Goal: Information Seeking & Learning: Learn about a topic

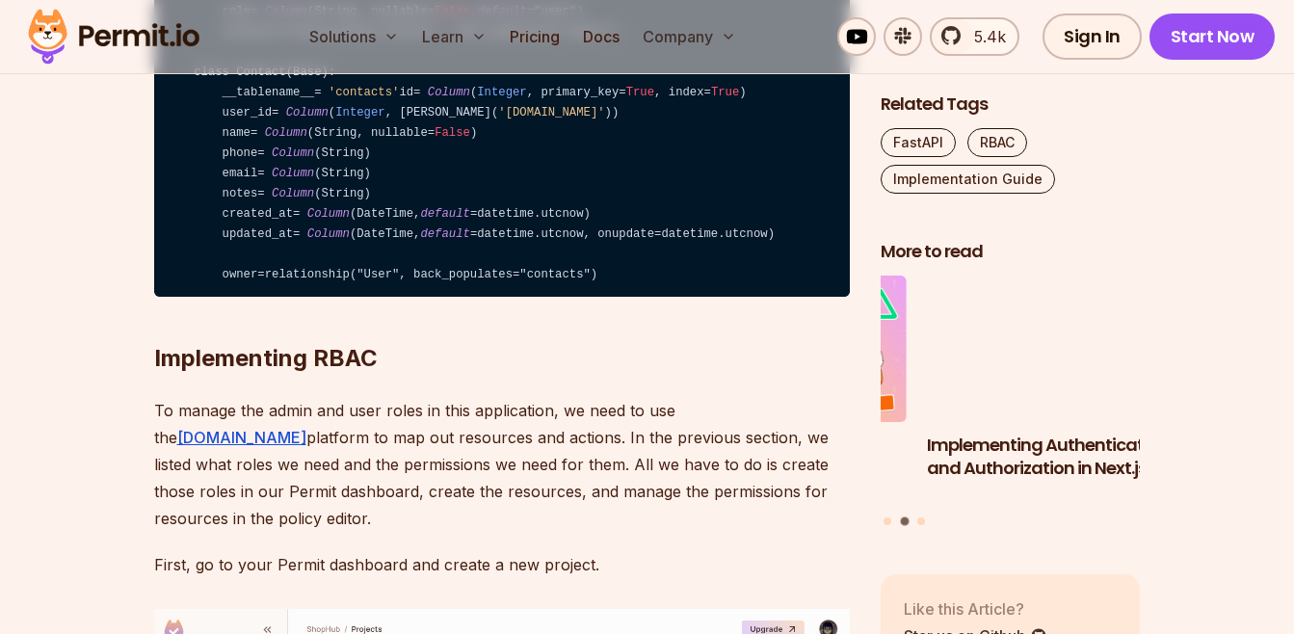
scroll to position [5008, 0]
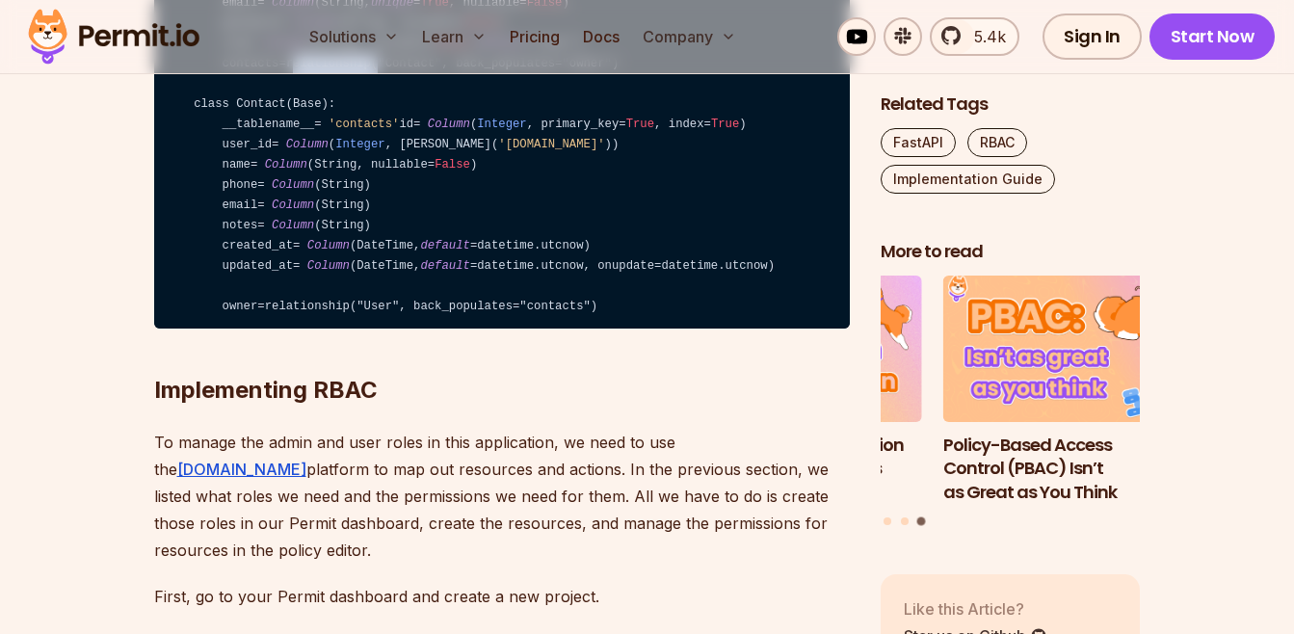
drag, startPoint x: 288, startPoint y: 329, endPoint x: 367, endPoint y: 334, distance: 79.1
click at [367, 329] on code "from sqlalchemy import Column , Integer , String, ForeignKey, DateTime from sql…" at bounding box center [501, 84] width 695 height 489
click at [606, 320] on code "from sqlalchemy import Column , Integer , String, ForeignKey, DateTime from sql…" at bounding box center [501, 84] width 695 height 489
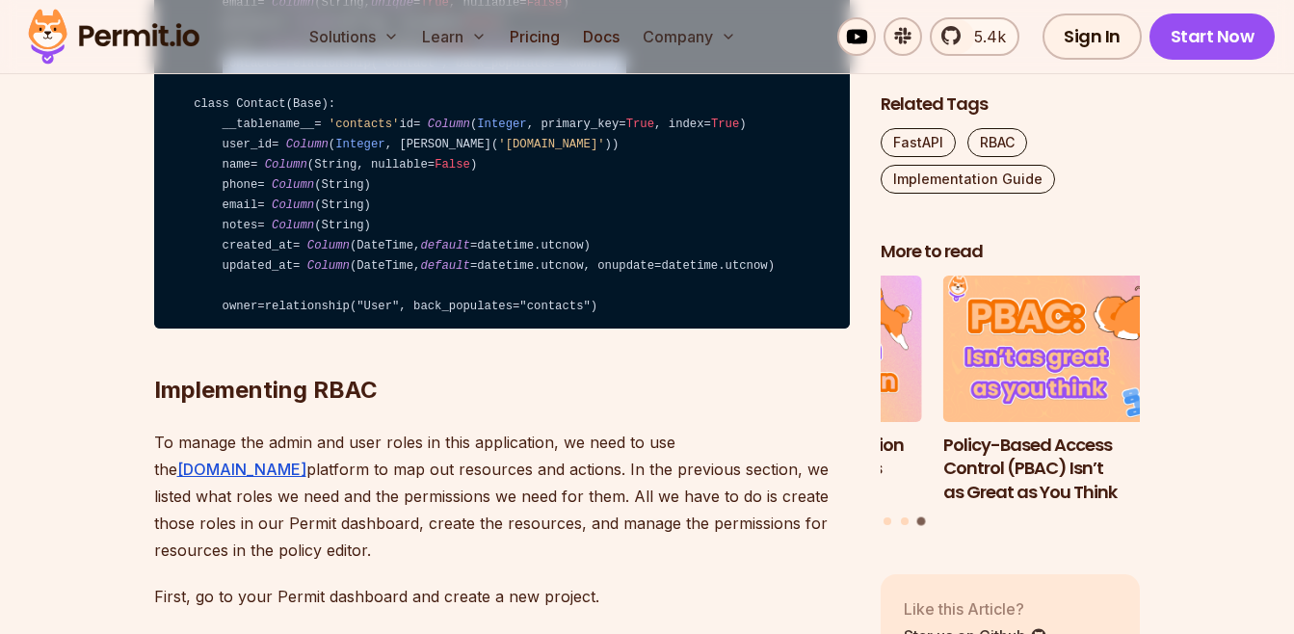
drag, startPoint x: 311, startPoint y: 327, endPoint x: 492, endPoint y: 338, distance: 181.4
click at [492, 329] on code "from sqlalchemy import Column , Integer , String, ForeignKey, DateTime from sql…" at bounding box center [501, 84] width 695 height 489
click at [624, 329] on code "from sqlalchemy import Column , Integer , String, ForeignKey, DateTime from sql…" at bounding box center [501, 84] width 695 height 489
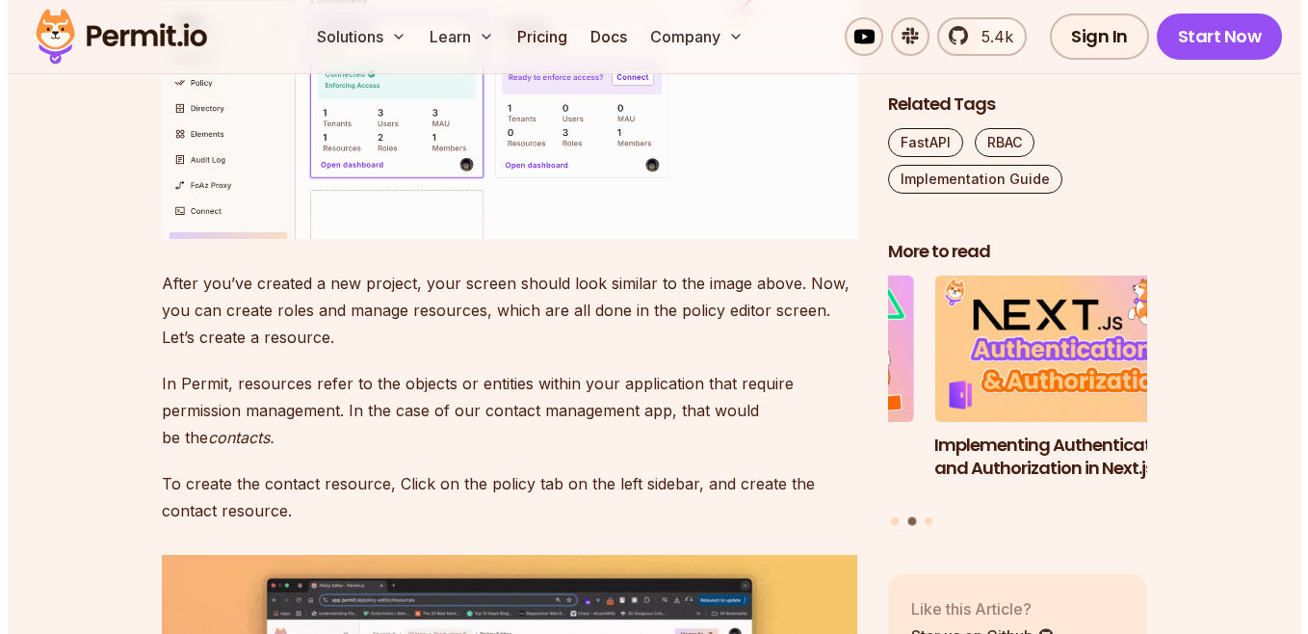
scroll to position [5586, 0]
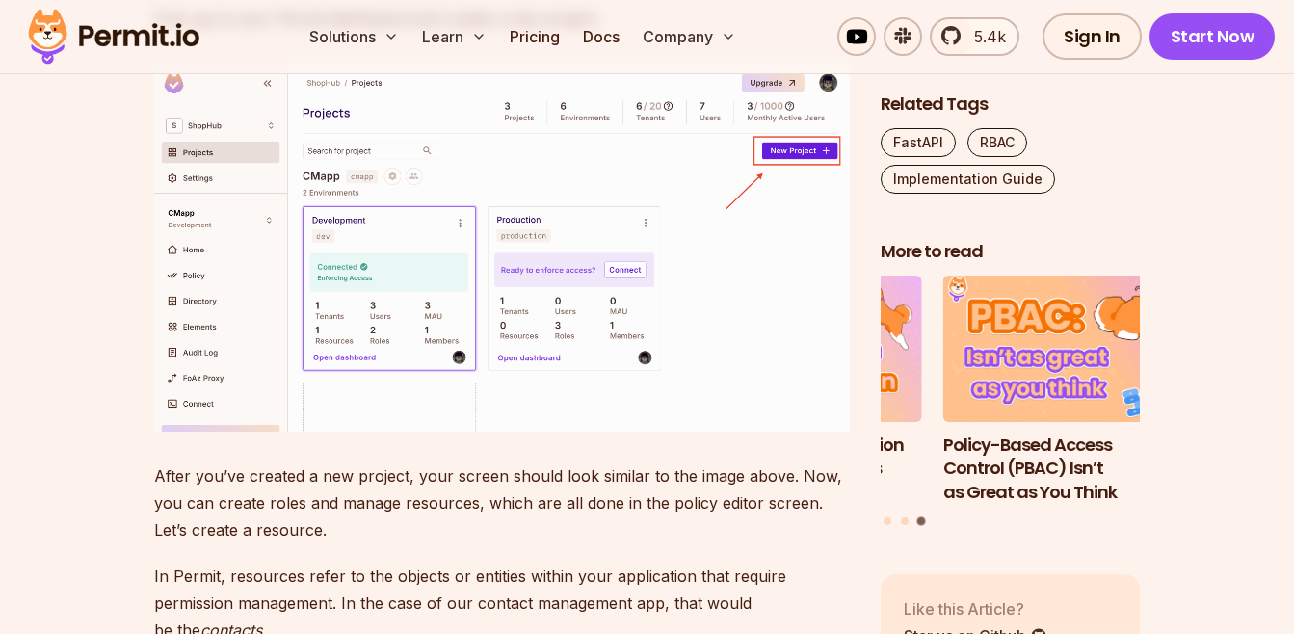
click at [784, 432] on img at bounding box center [501, 247] width 695 height 369
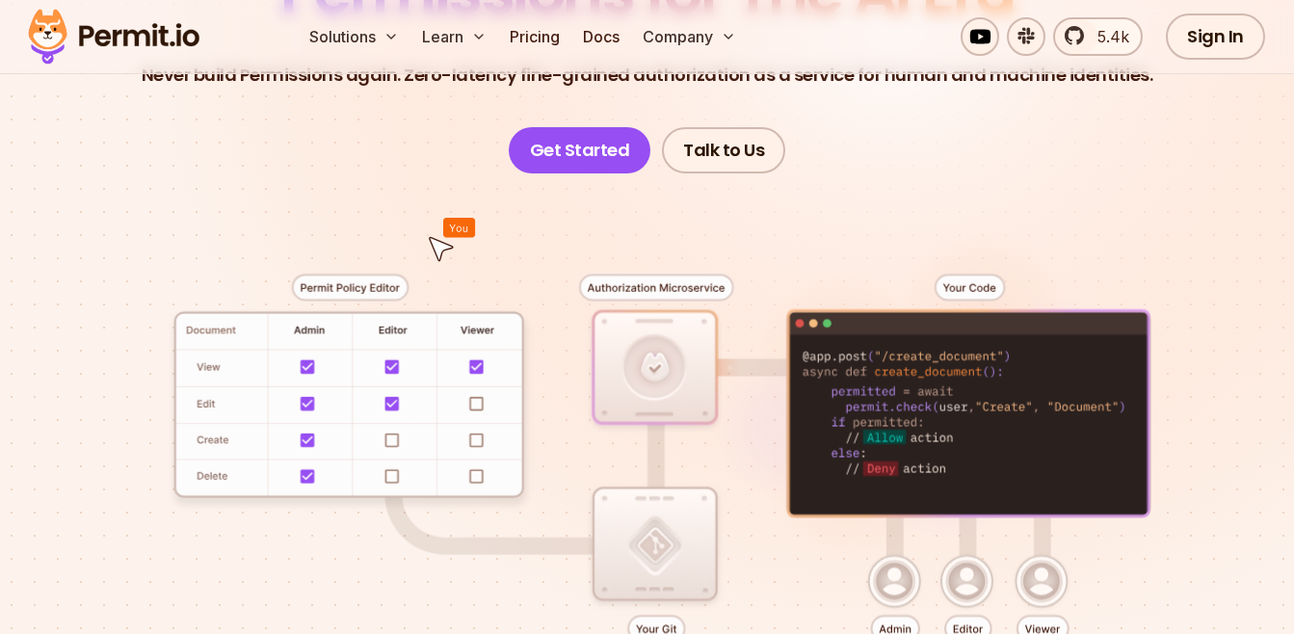
scroll to position [385, 0]
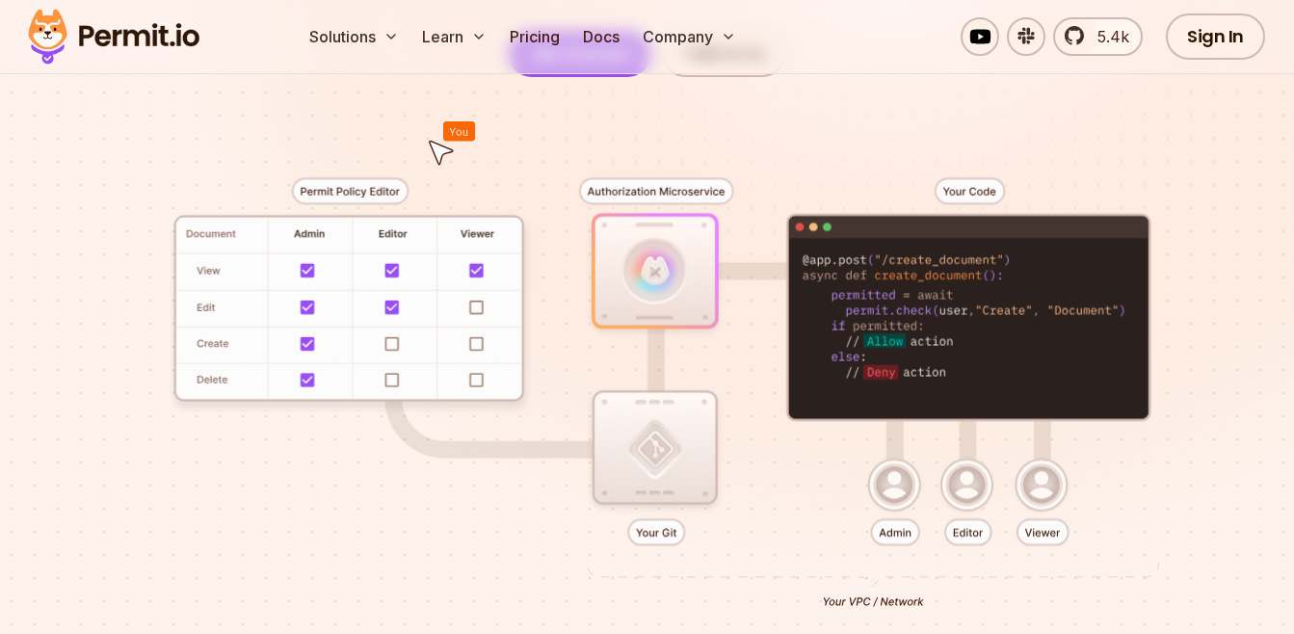
drag, startPoint x: 870, startPoint y: 285, endPoint x: 880, endPoint y: 331, distance: 47.4
click at [880, 331] on div at bounding box center [646, 389] width 1201 height 625
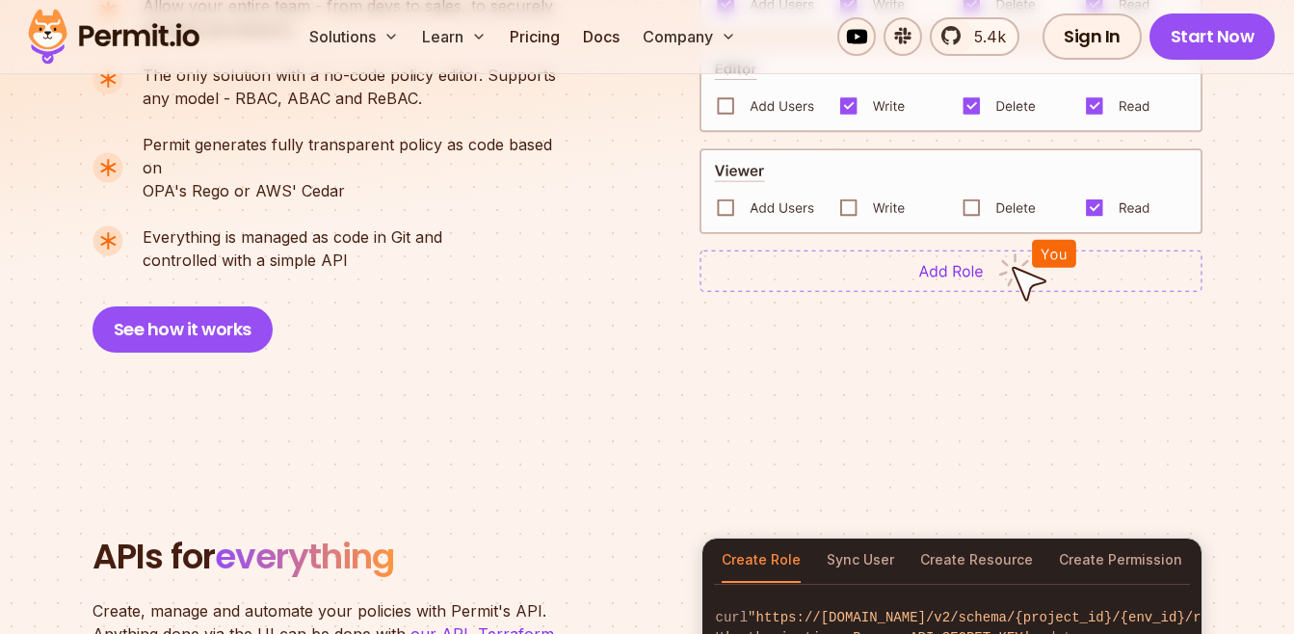
scroll to position [1734, 0]
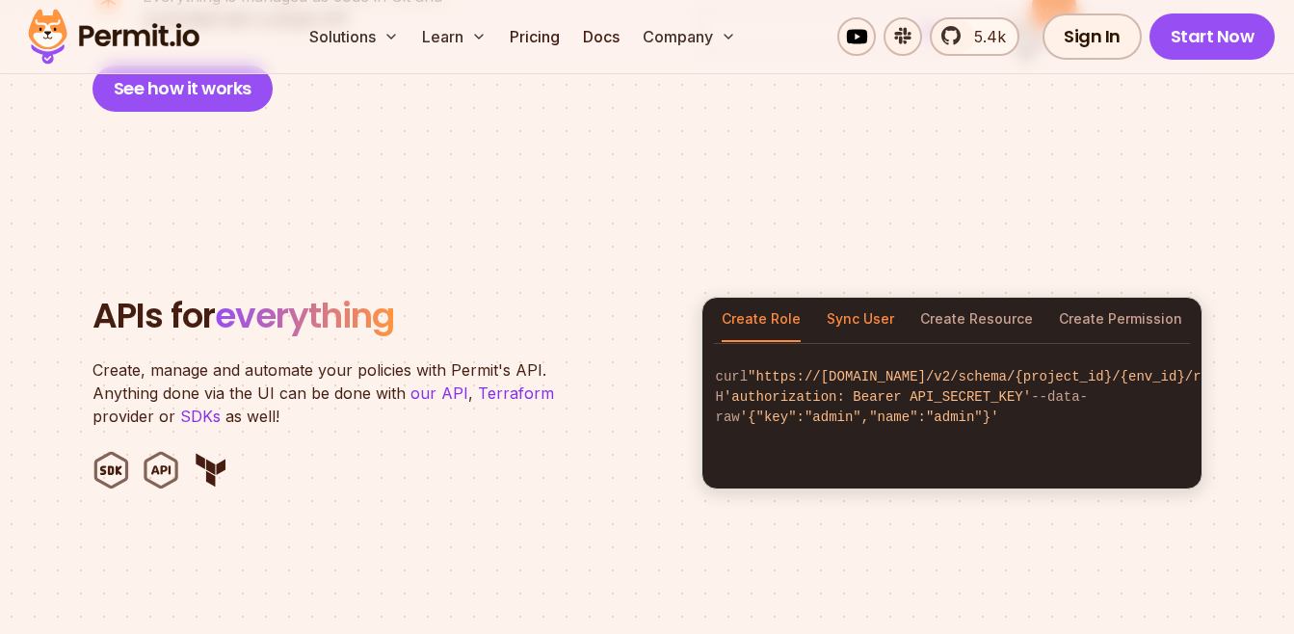
click at [866, 305] on button "Sync User" at bounding box center [859, 320] width 67 height 44
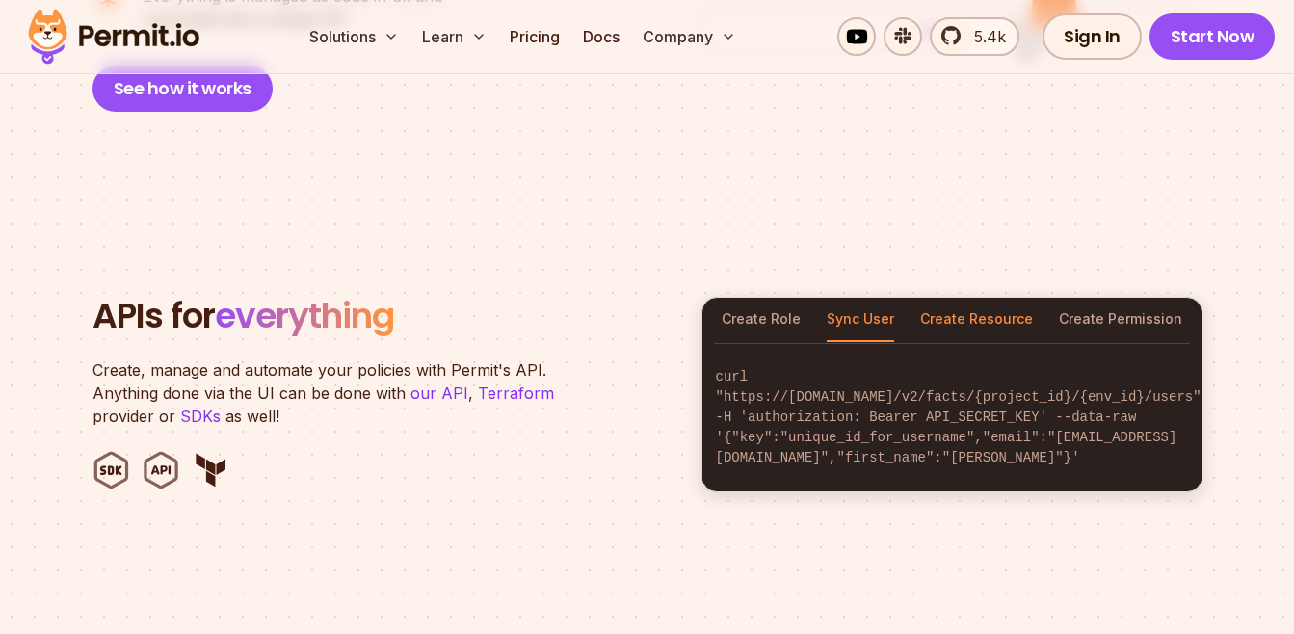
click at [970, 304] on button "Create Resource" at bounding box center [976, 320] width 113 height 44
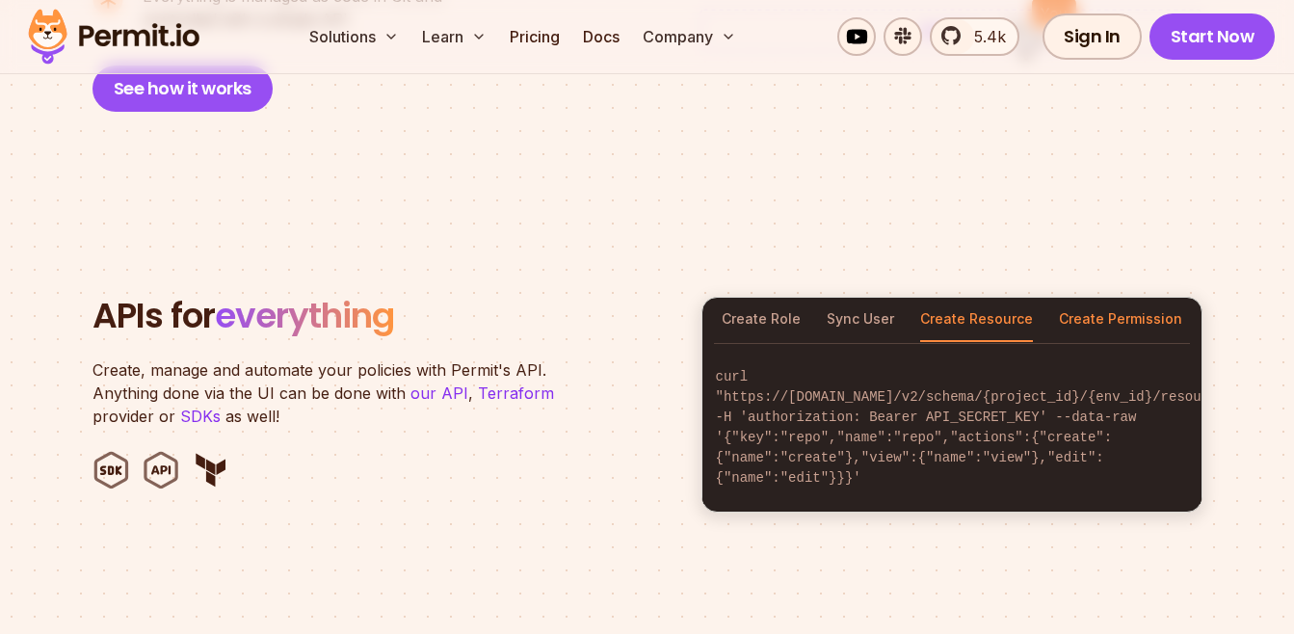
click at [1098, 298] on button "Create Permission" at bounding box center [1120, 320] width 123 height 44
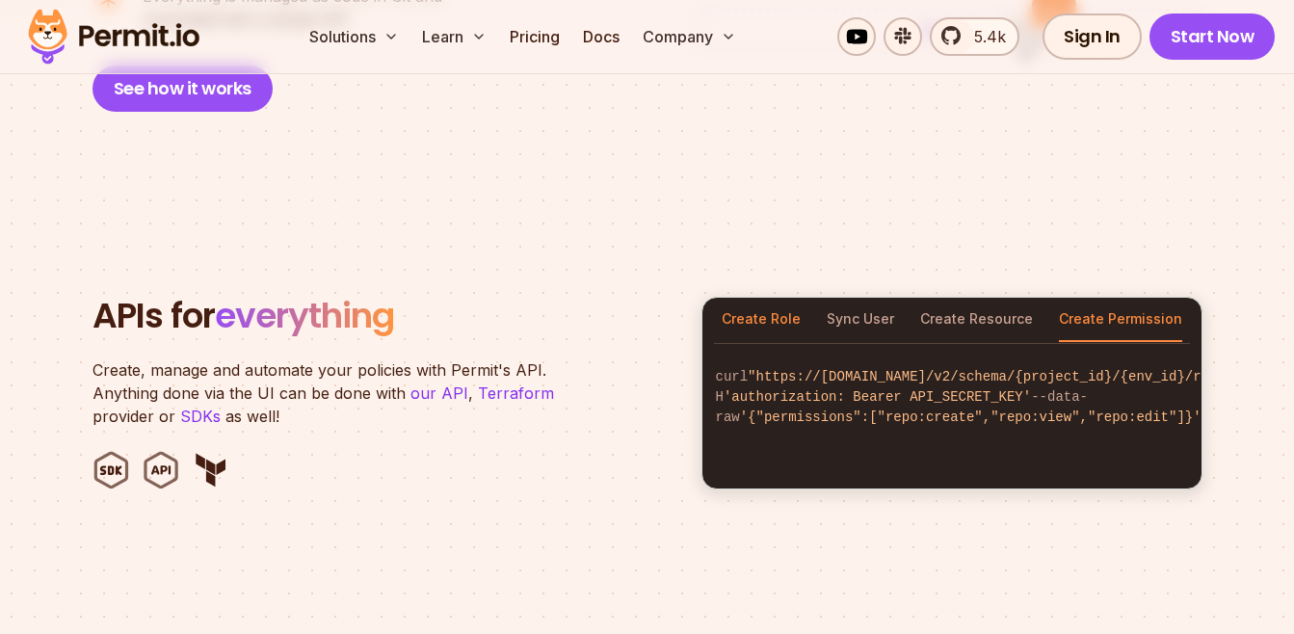
click at [783, 298] on button "Create Role" at bounding box center [760, 320] width 79 height 44
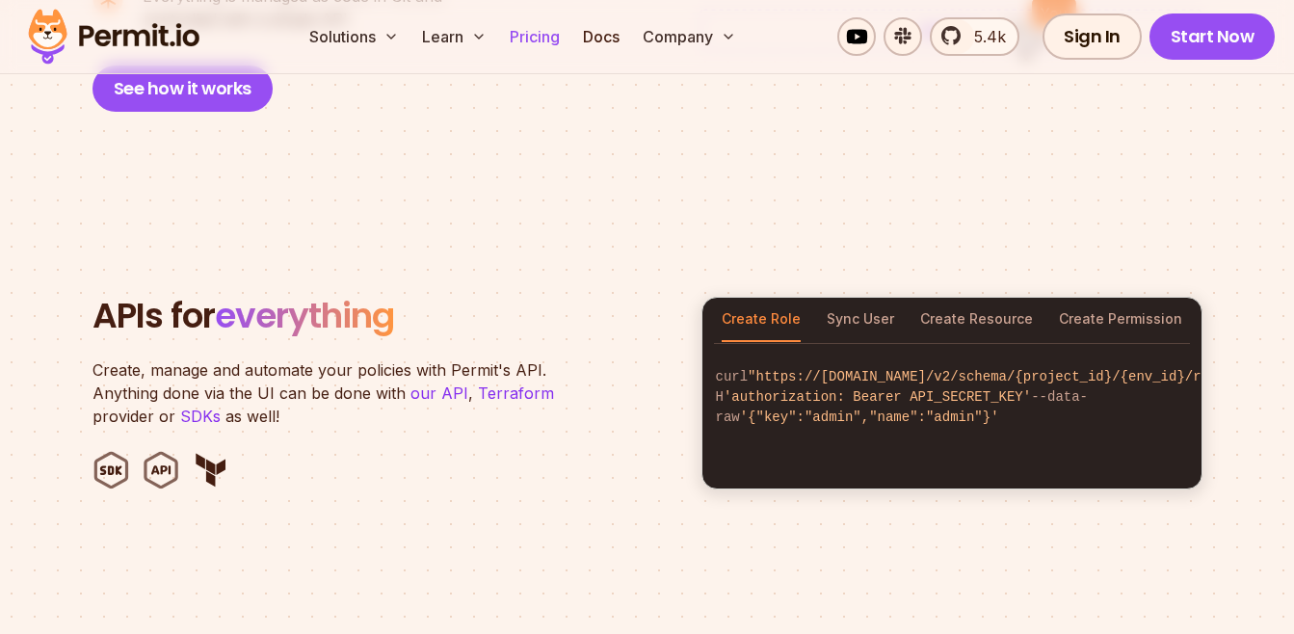
click at [523, 46] on link "Pricing" at bounding box center [534, 36] width 65 height 39
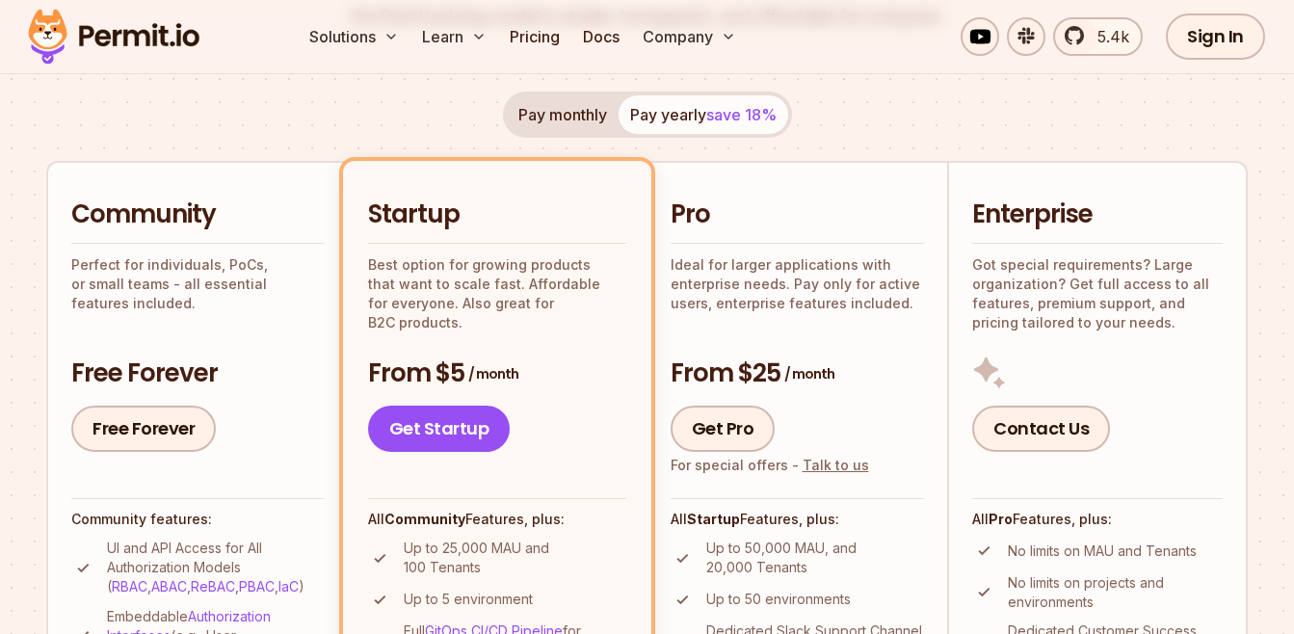
scroll to position [385, 0]
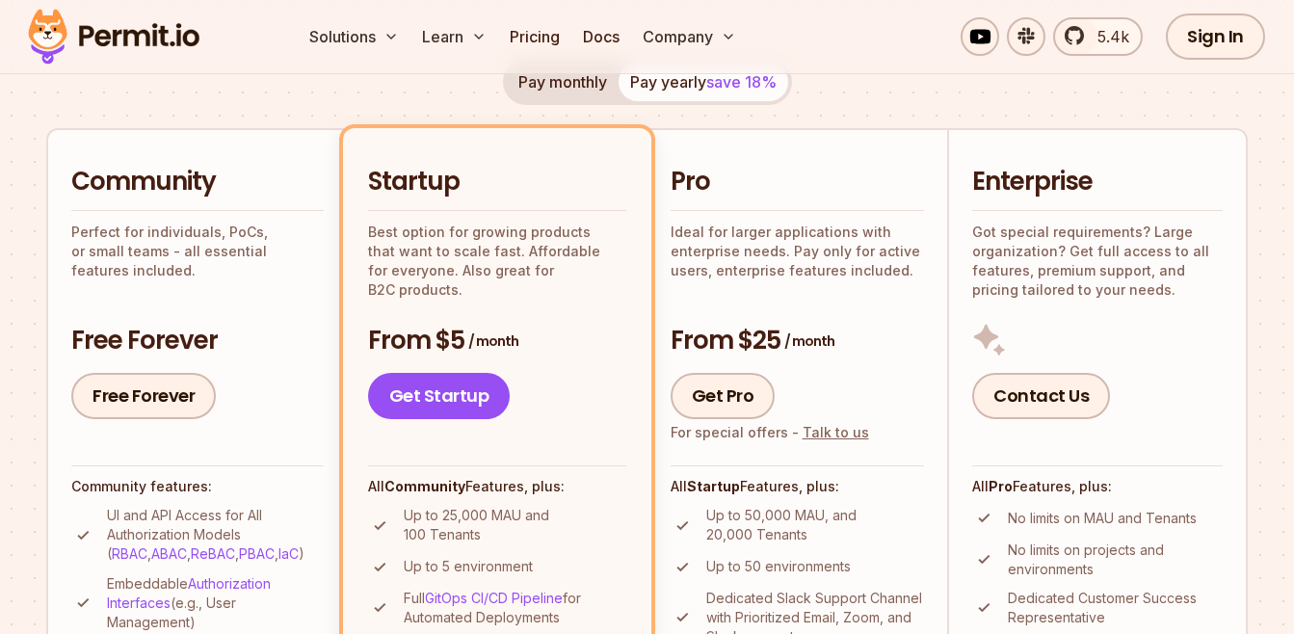
drag, startPoint x: 446, startPoint y: 330, endPoint x: 587, endPoint y: 307, distance: 142.5
click at [529, 325] on h3 "From $5 / month" at bounding box center [497, 341] width 258 height 35
click at [479, 289] on div "Startup Best option for growing products that want to scale fast. Affordable fo…" at bounding box center [497, 292] width 258 height 254
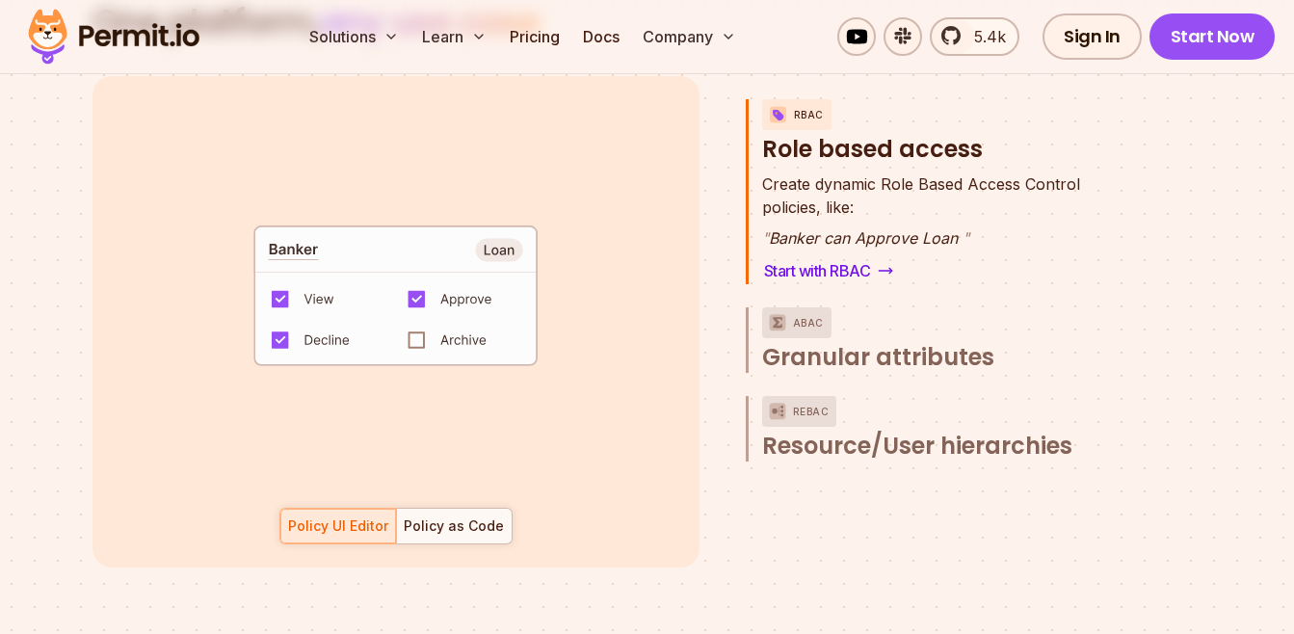
scroll to position [2793, 0]
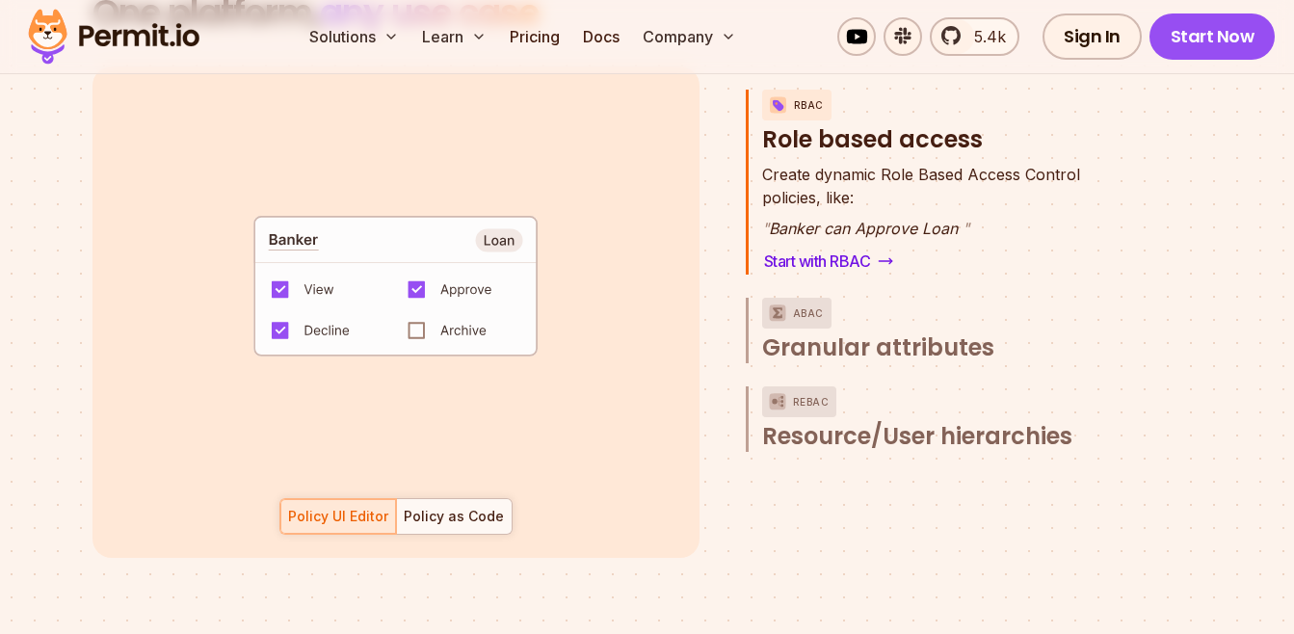
click at [428, 311] on code "default allow := false allow if { some role in data.users[input.user].roles act…" at bounding box center [396, 293] width 400 height 166
click at [419, 307] on code "default allow := false allow if { some role in data.users[input.user].roles act…" at bounding box center [396, 293] width 400 height 166
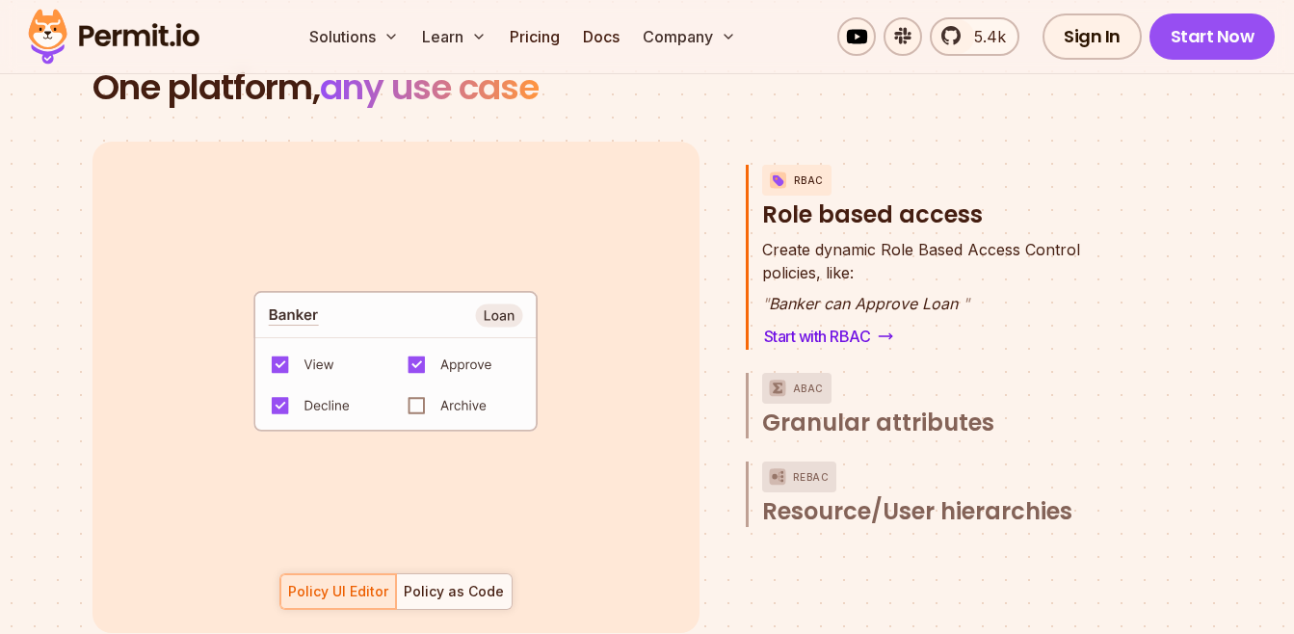
scroll to position [2697, 0]
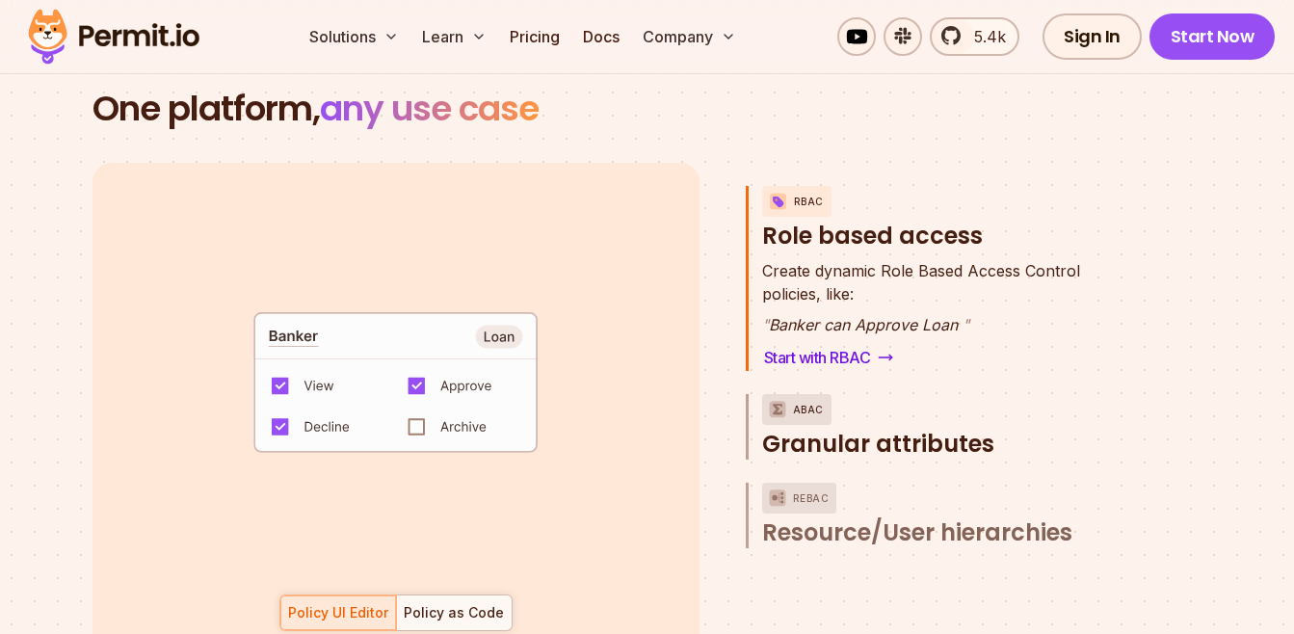
click at [866, 429] on span "Granular attributes" at bounding box center [878, 444] width 232 height 31
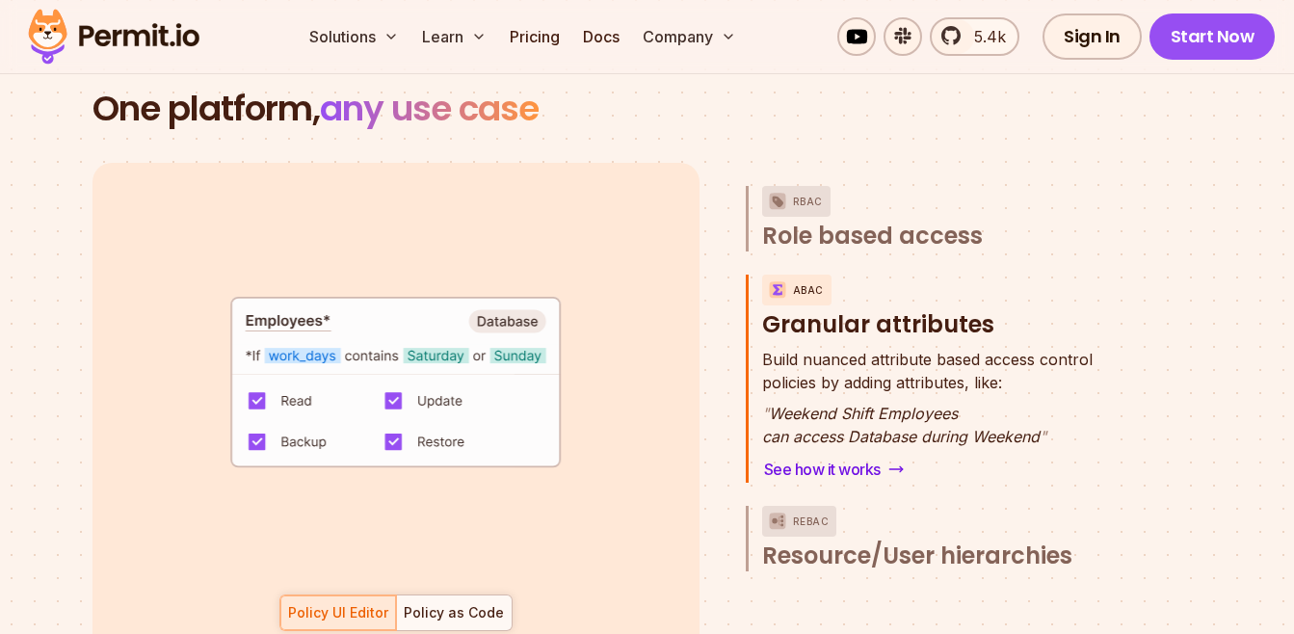
scroll to position [2793, 0]
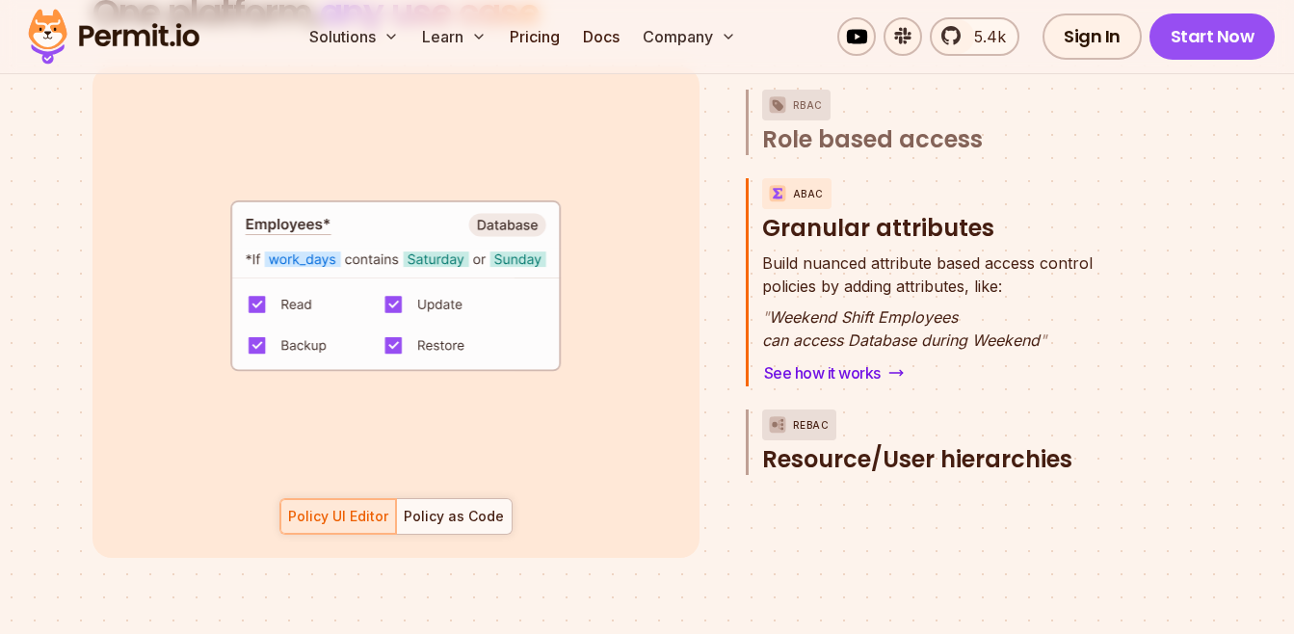
click at [812, 444] on span "Resource/User hierarchies" at bounding box center [917, 459] width 310 height 31
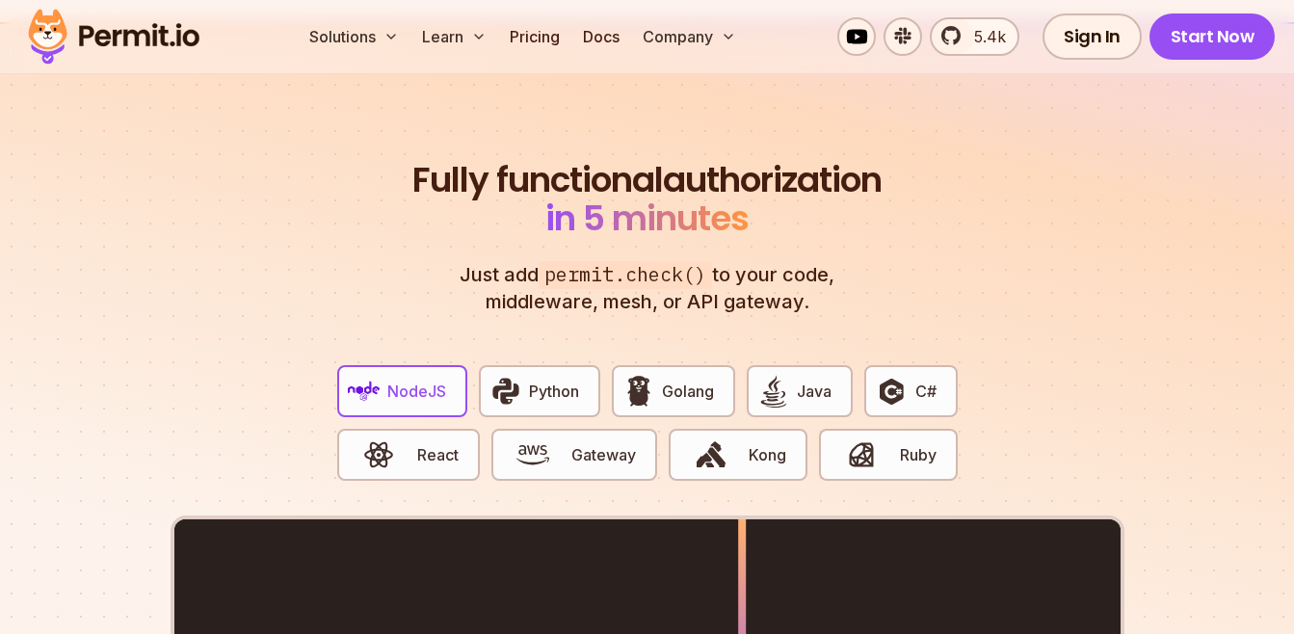
scroll to position [3564, 0]
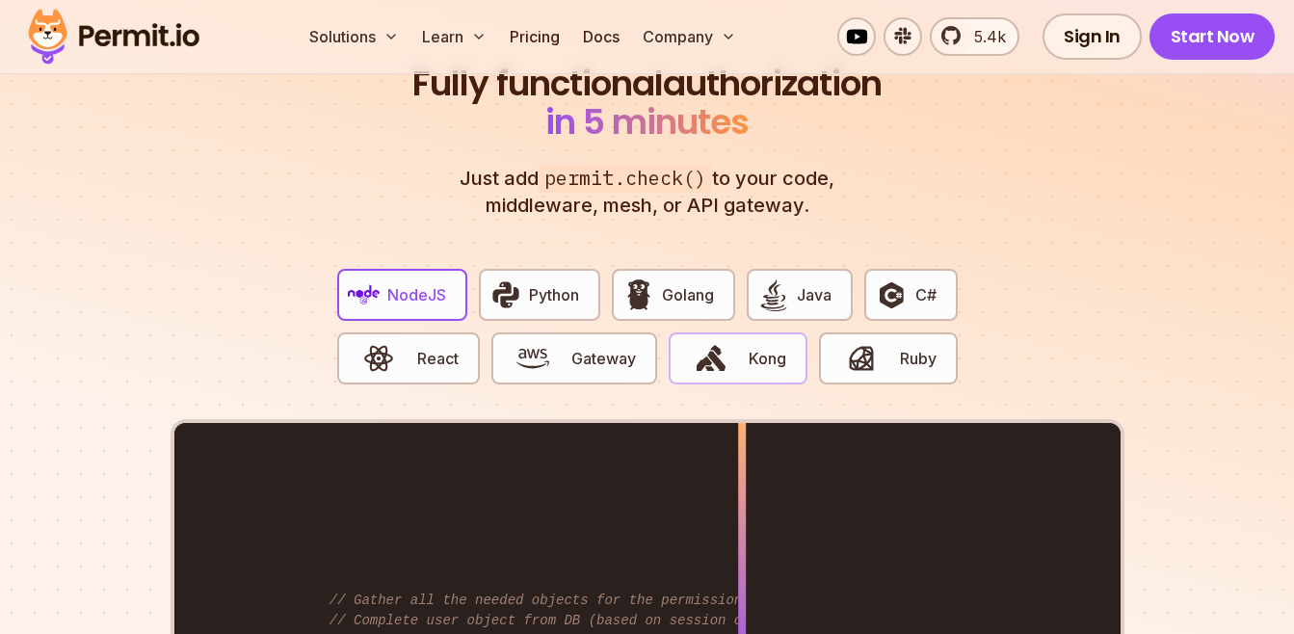
click at [725, 342] on img "button" at bounding box center [710, 358] width 33 height 33
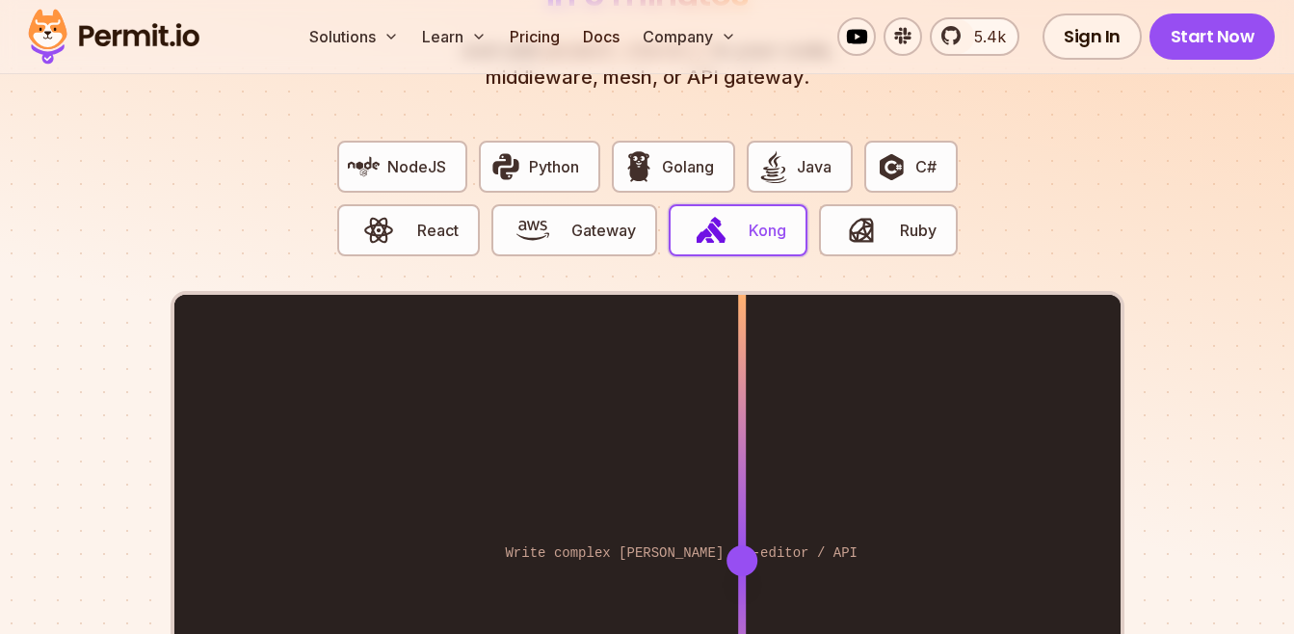
scroll to position [3756, 0]
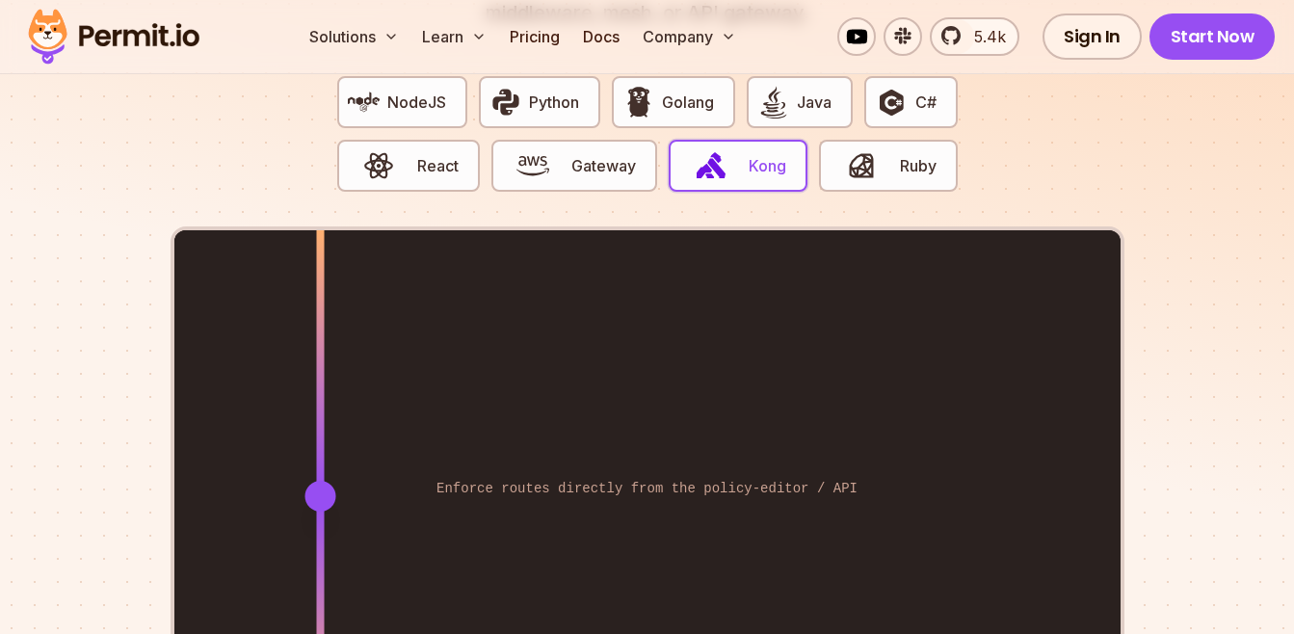
drag, startPoint x: 741, startPoint y: 466, endPoint x: 320, endPoint y: 460, distance: 420.9
click at [320, 481] on div at bounding box center [319, 496] width 31 height 31
click at [863, 150] on img "button" at bounding box center [861, 165] width 33 height 33
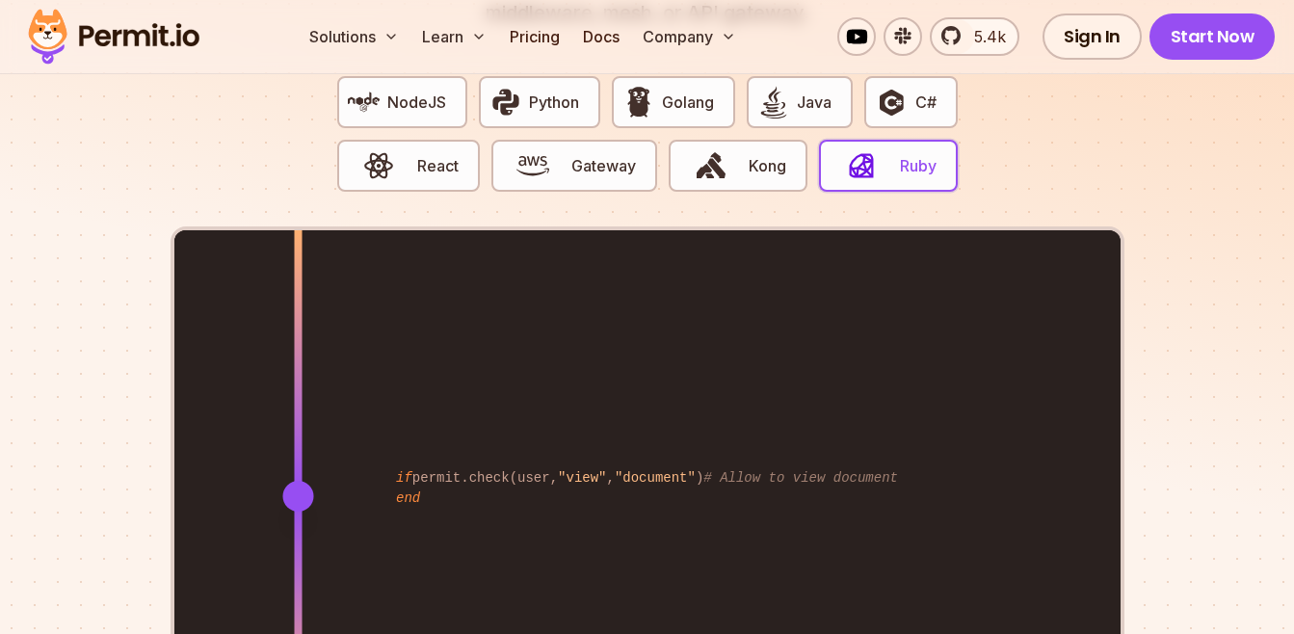
drag, startPoint x: 734, startPoint y: 467, endPoint x: 502, endPoint y: 411, distance: 238.8
click at [301, 422] on div at bounding box center [298, 496] width 8 height 532
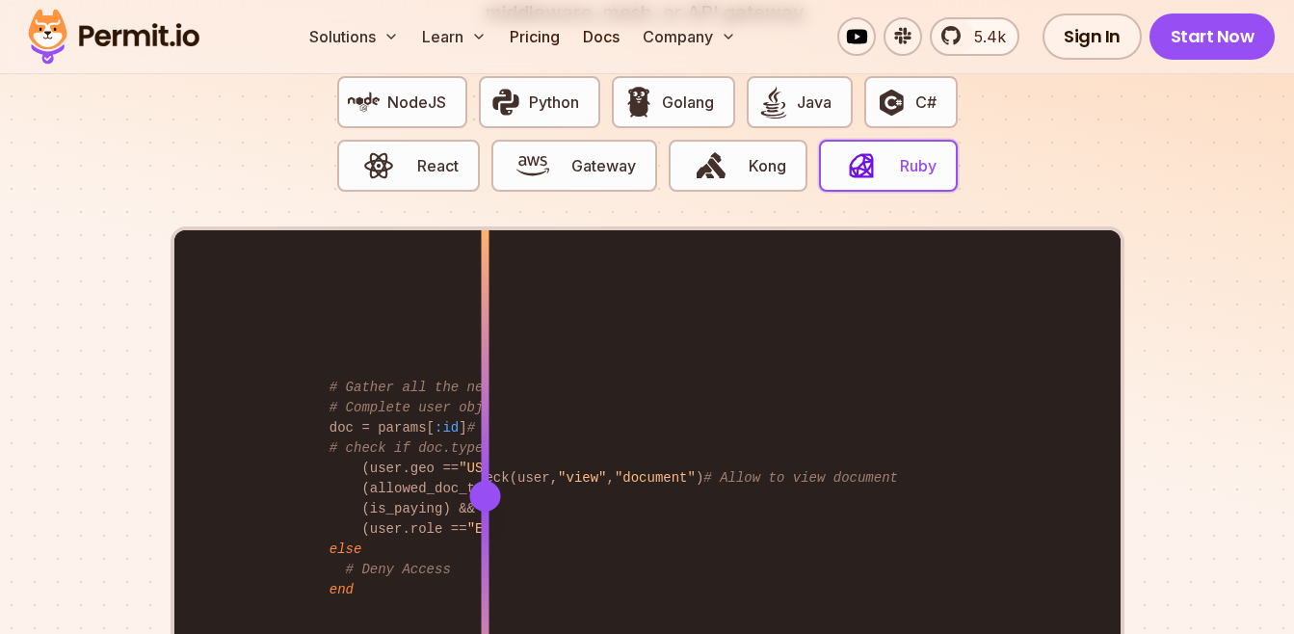
scroll to position [3564, 0]
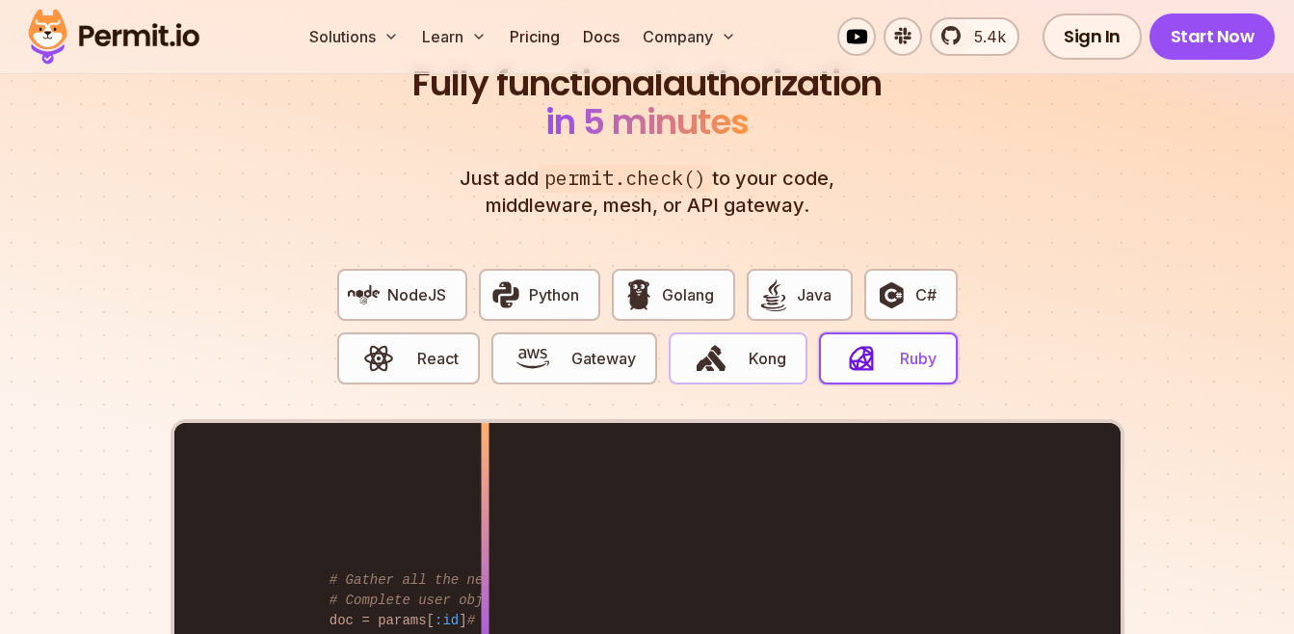
click at [749, 359] on button "Kong" at bounding box center [737, 358] width 139 height 52
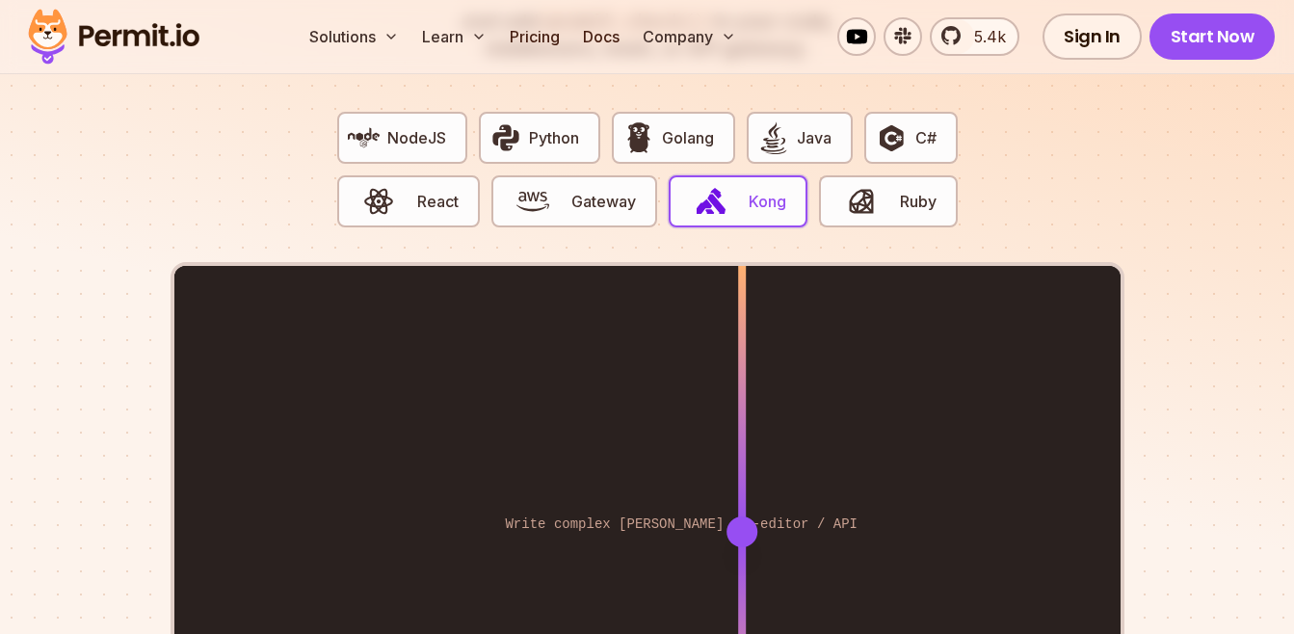
scroll to position [3756, 0]
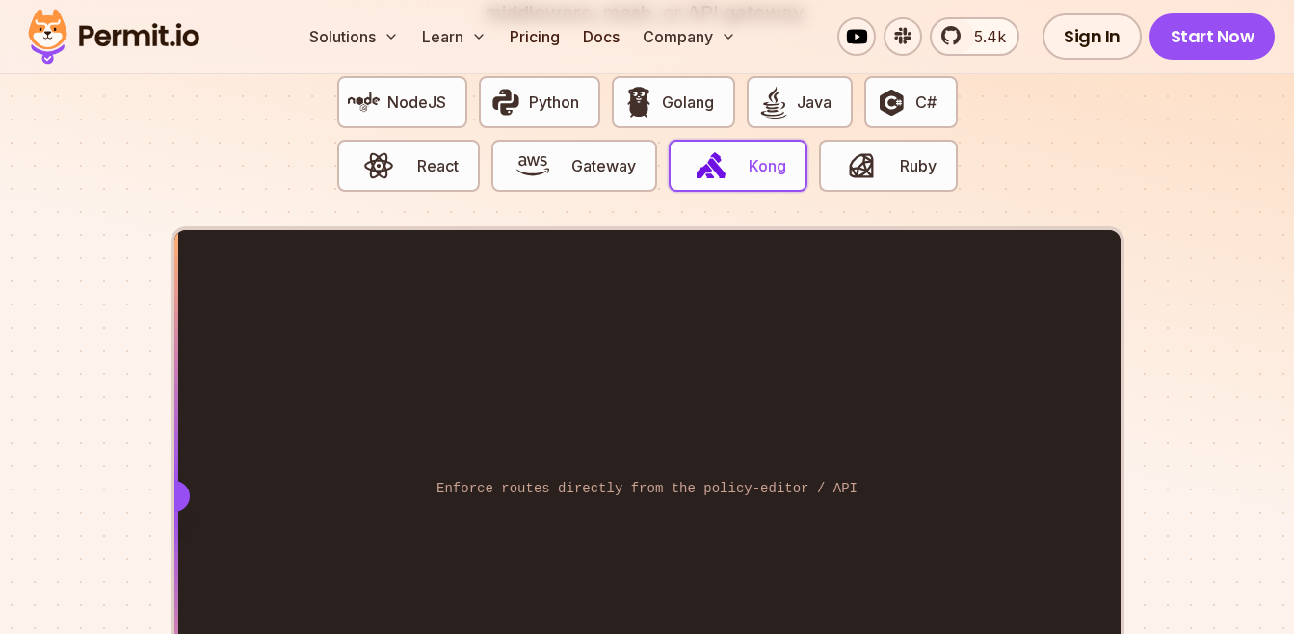
drag, startPoint x: 754, startPoint y: 471, endPoint x: 172, endPoint y: 452, distance: 582.1
click at [172, 452] on div "Enforce routes directly from the policy-editor / API Write complex [PERSON_NAME…" at bounding box center [647, 494] width 954 height 536
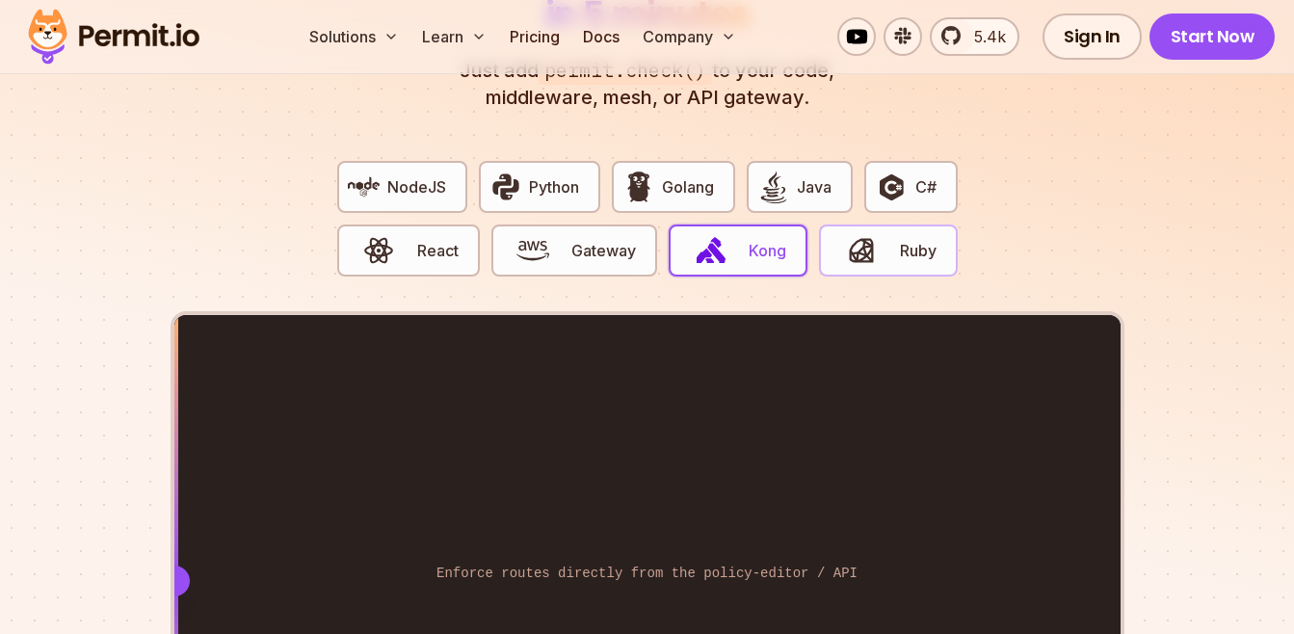
scroll to position [3660, 0]
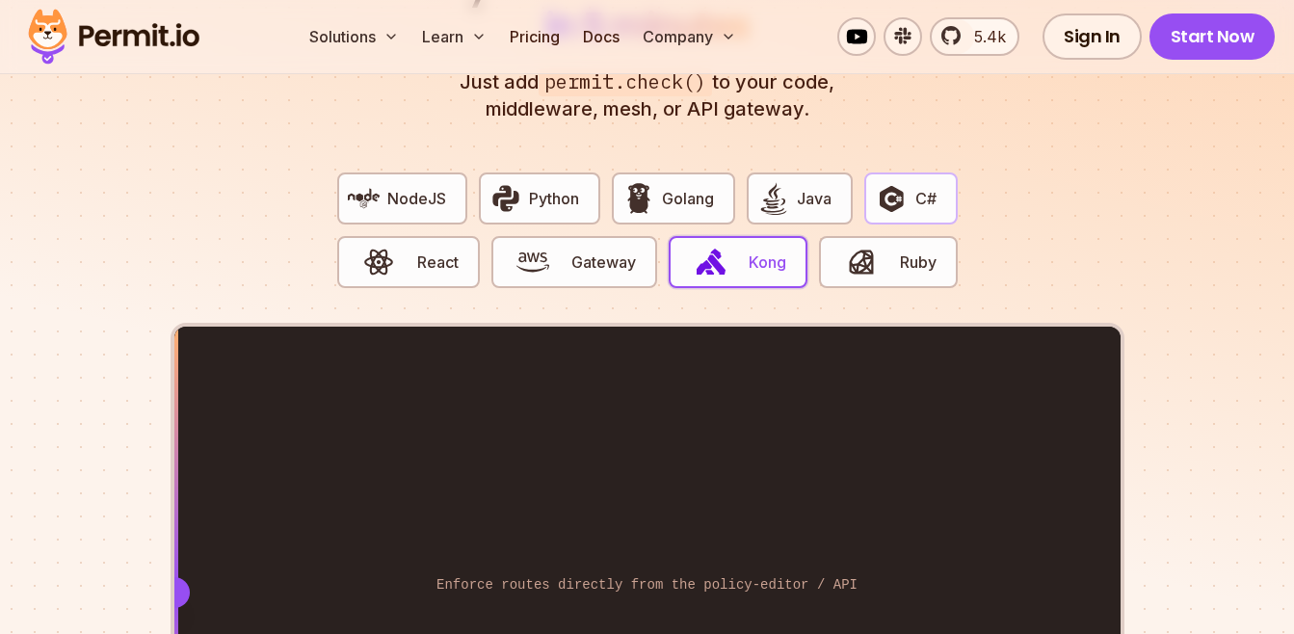
click at [917, 187] on span "C#" at bounding box center [925, 198] width 21 height 23
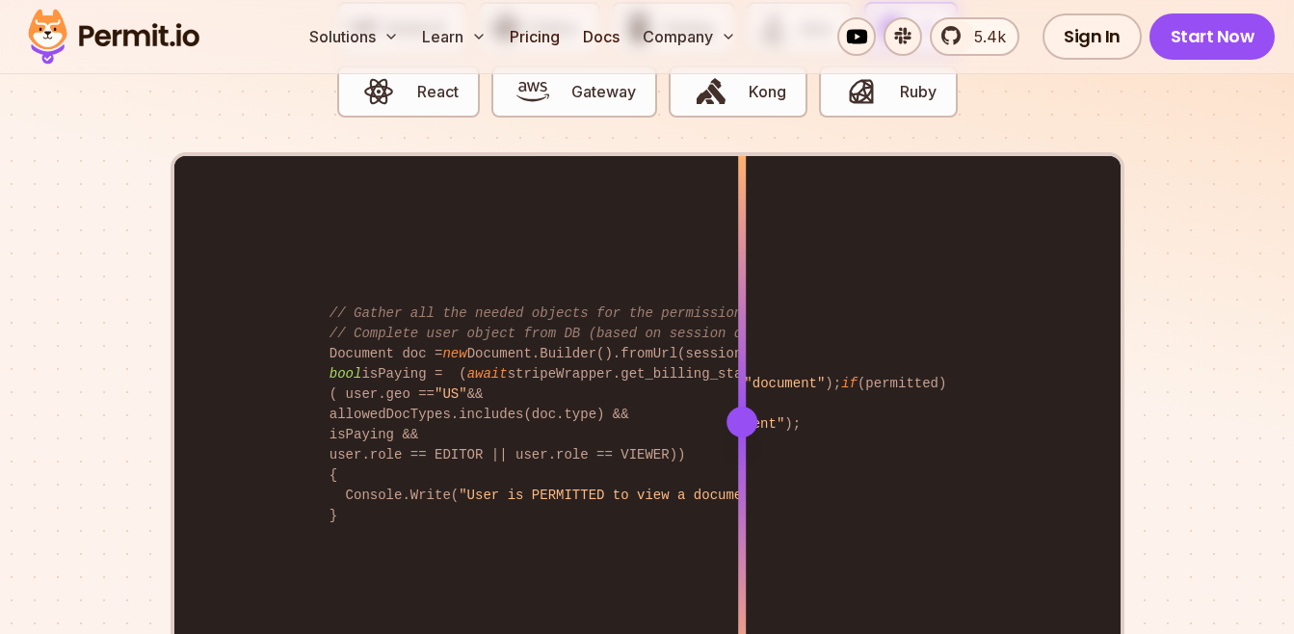
scroll to position [3853, 0]
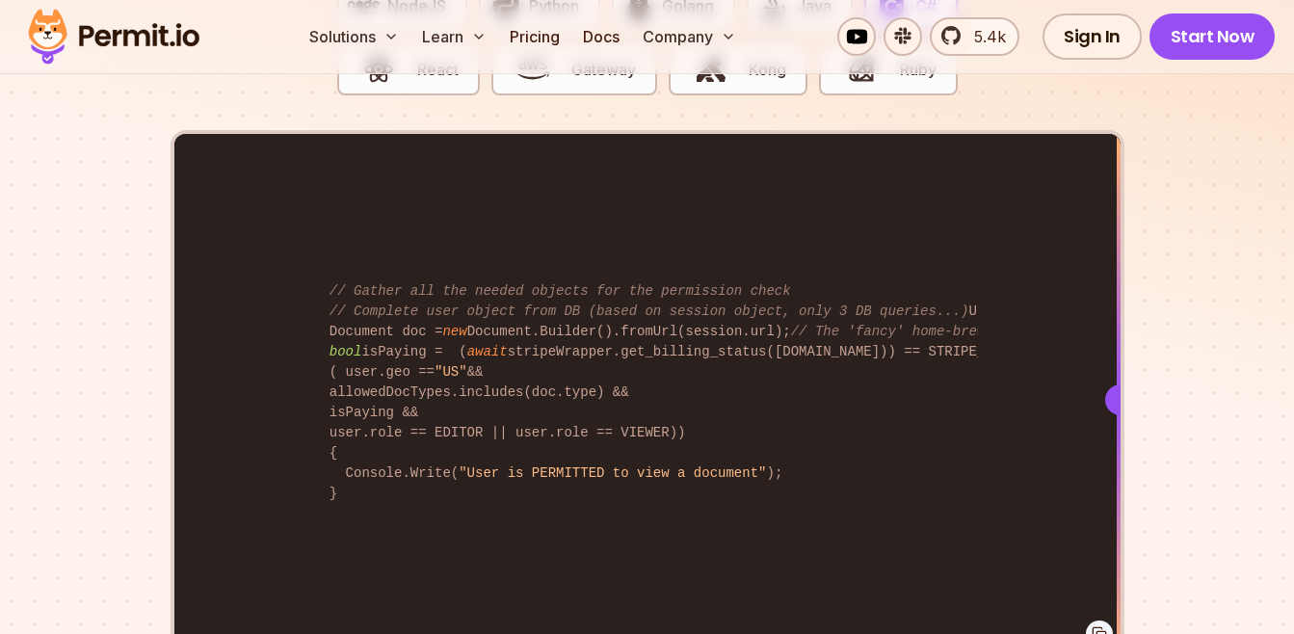
drag, startPoint x: 743, startPoint y: 381, endPoint x: 1311, endPoint y: 356, distance: 568.8
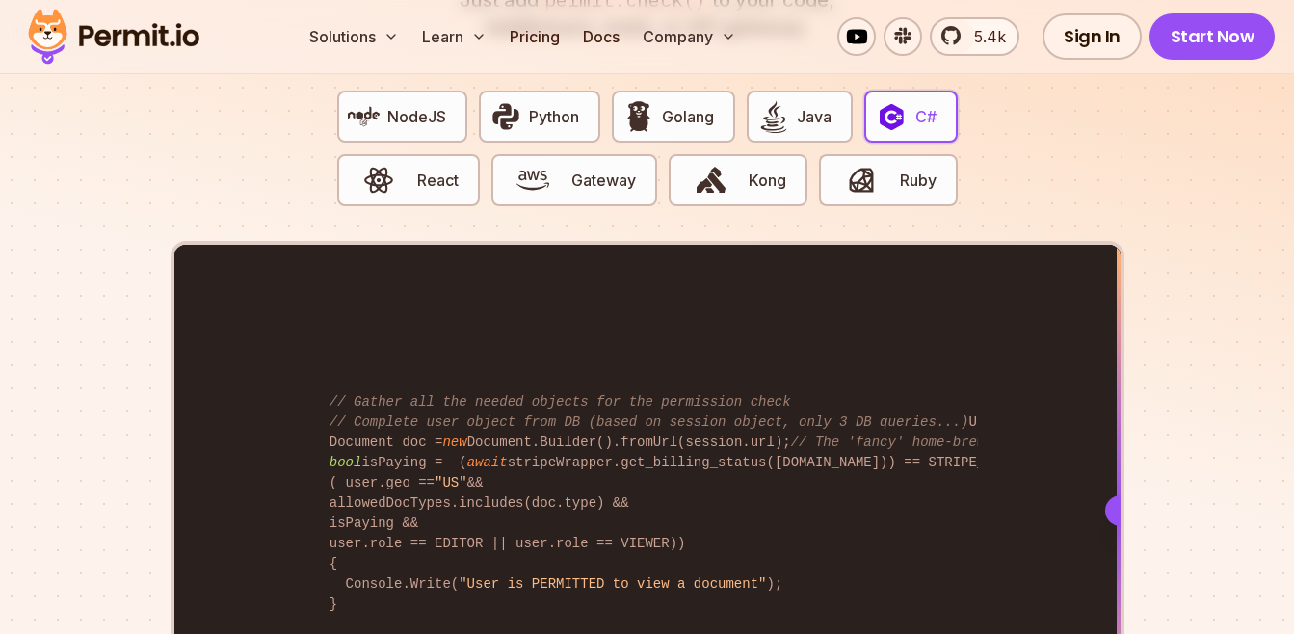
scroll to position [3660, 0]
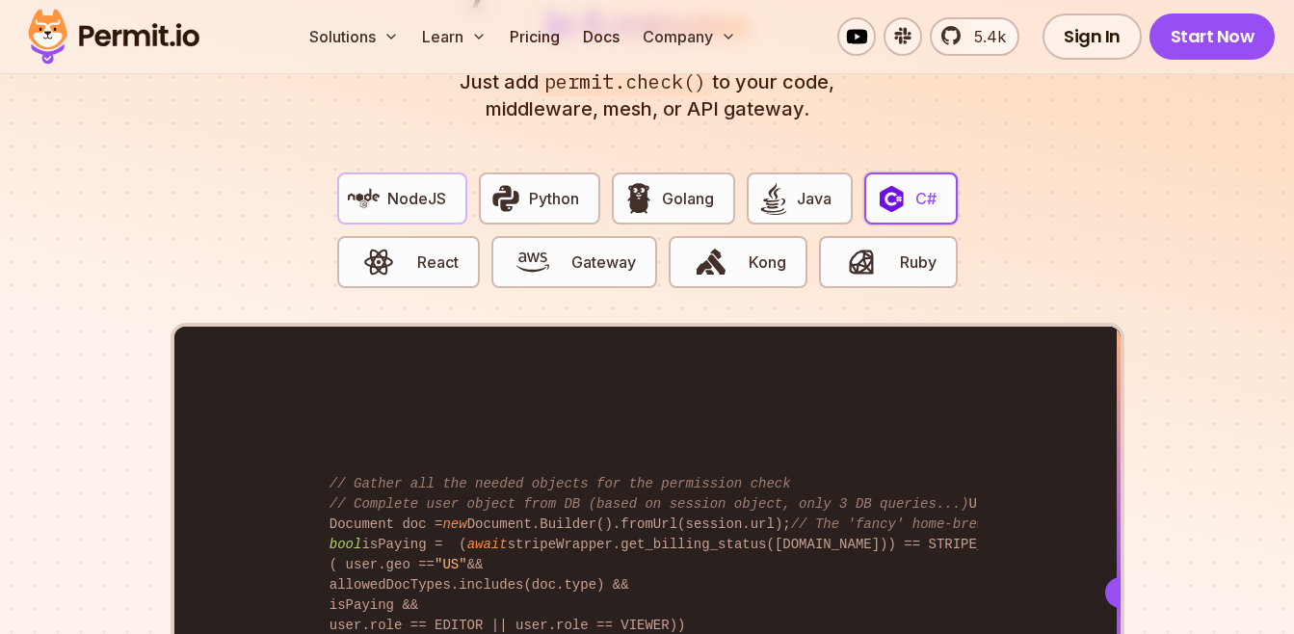
click at [436, 187] on span "NodeJS" at bounding box center [416, 198] width 59 height 23
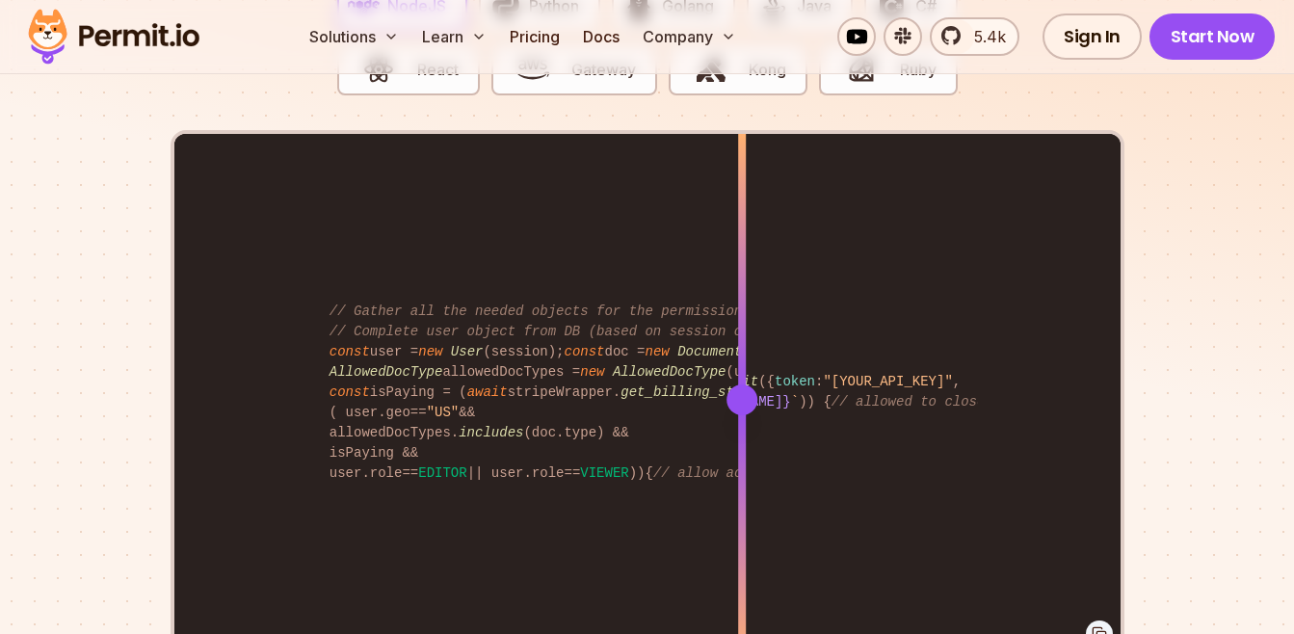
scroll to position [3949, 0]
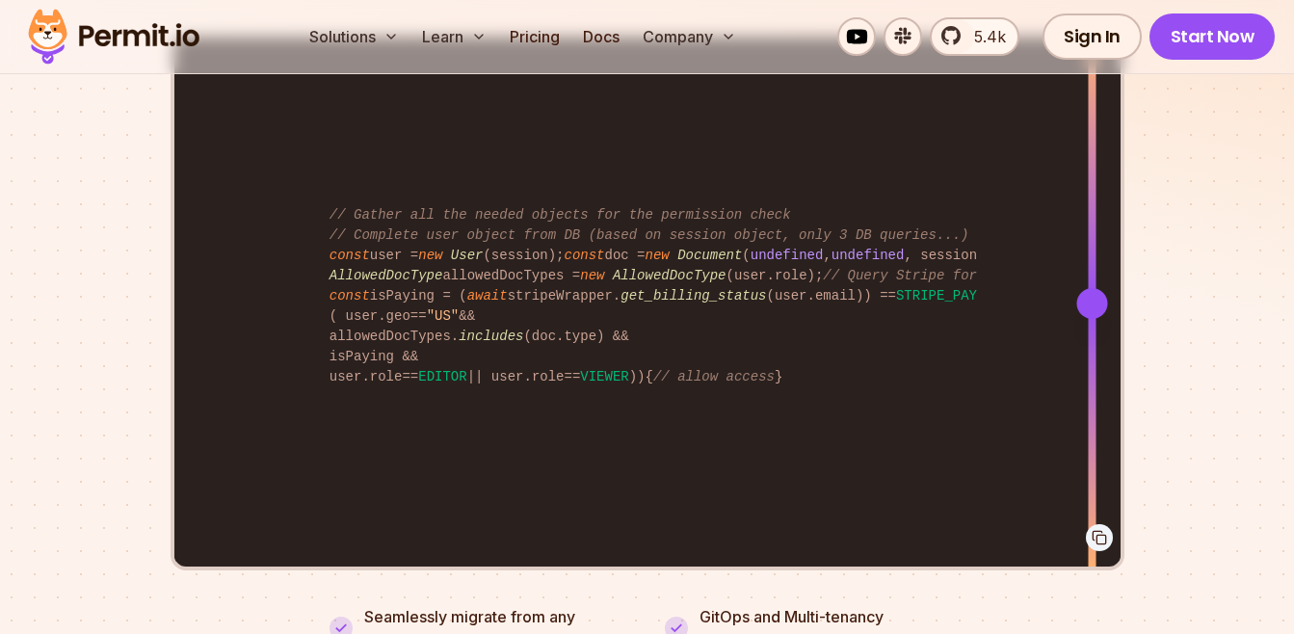
drag, startPoint x: 756, startPoint y: 275, endPoint x: 1081, endPoint y: 268, distance: 324.7
click at [1081, 288] on div at bounding box center [1091, 303] width 31 height 31
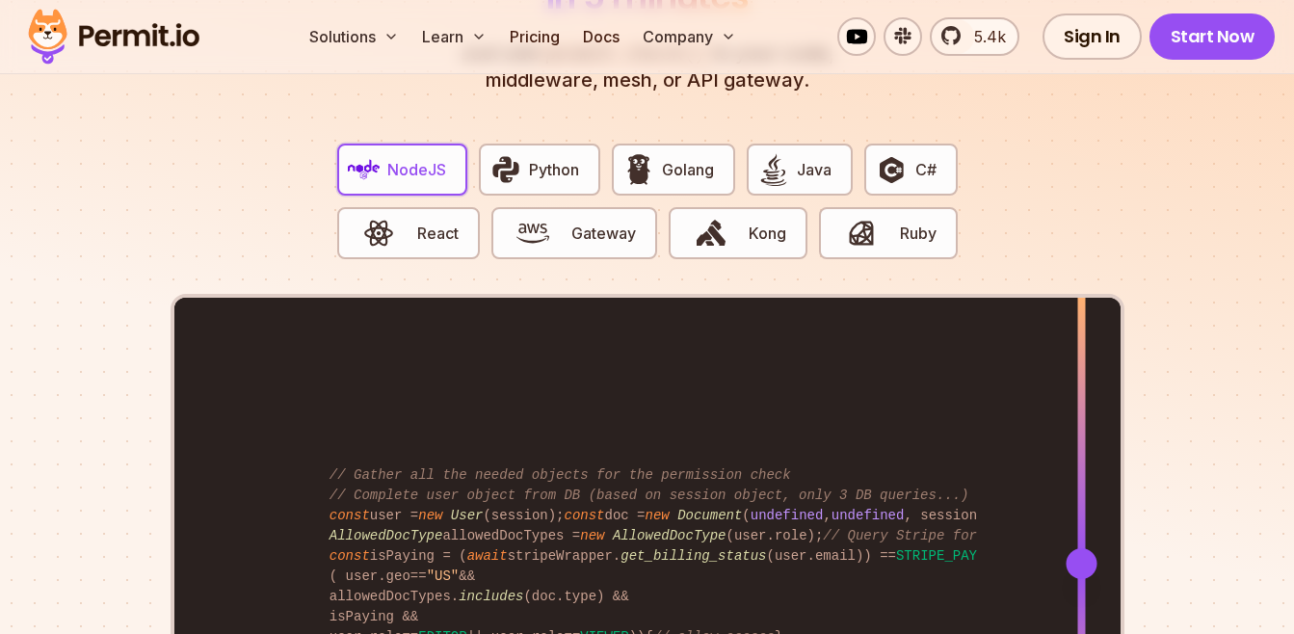
scroll to position [3660, 0]
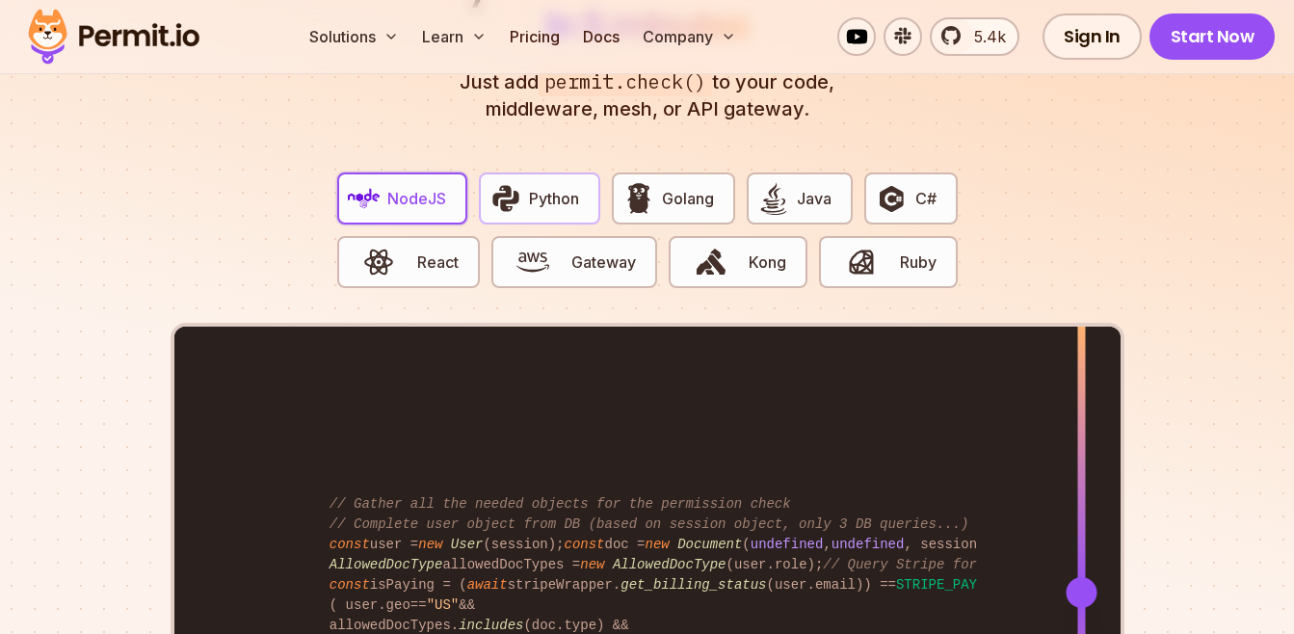
click at [589, 172] on button "Python" at bounding box center [539, 198] width 121 height 52
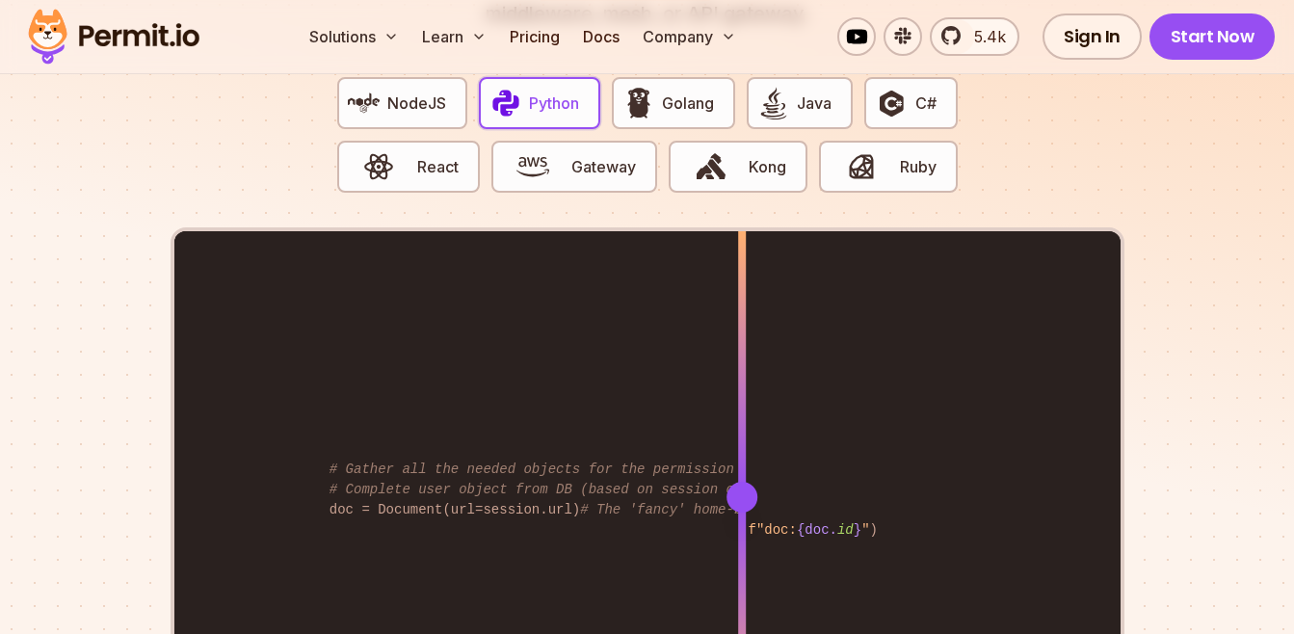
scroll to position [3756, 0]
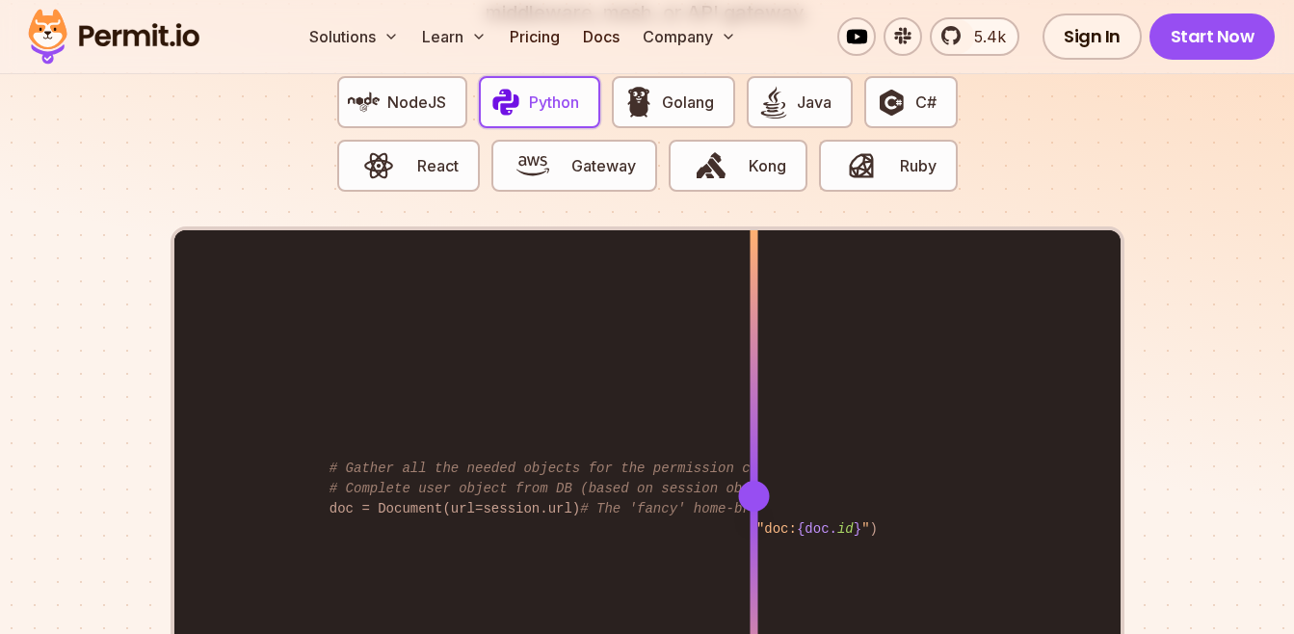
drag, startPoint x: 739, startPoint y: 470, endPoint x: 584, endPoint y: 255, distance: 264.9
click at [738, 481] on div at bounding box center [753, 496] width 31 height 31
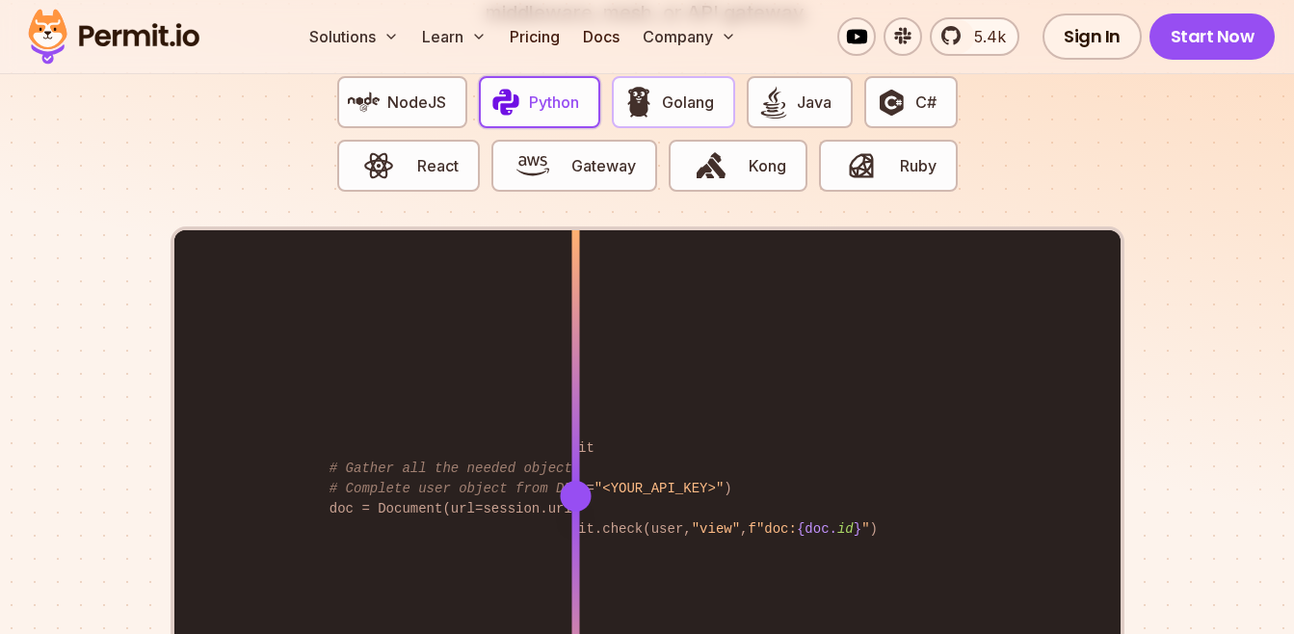
click at [693, 91] on span "Golang" at bounding box center [688, 102] width 52 height 23
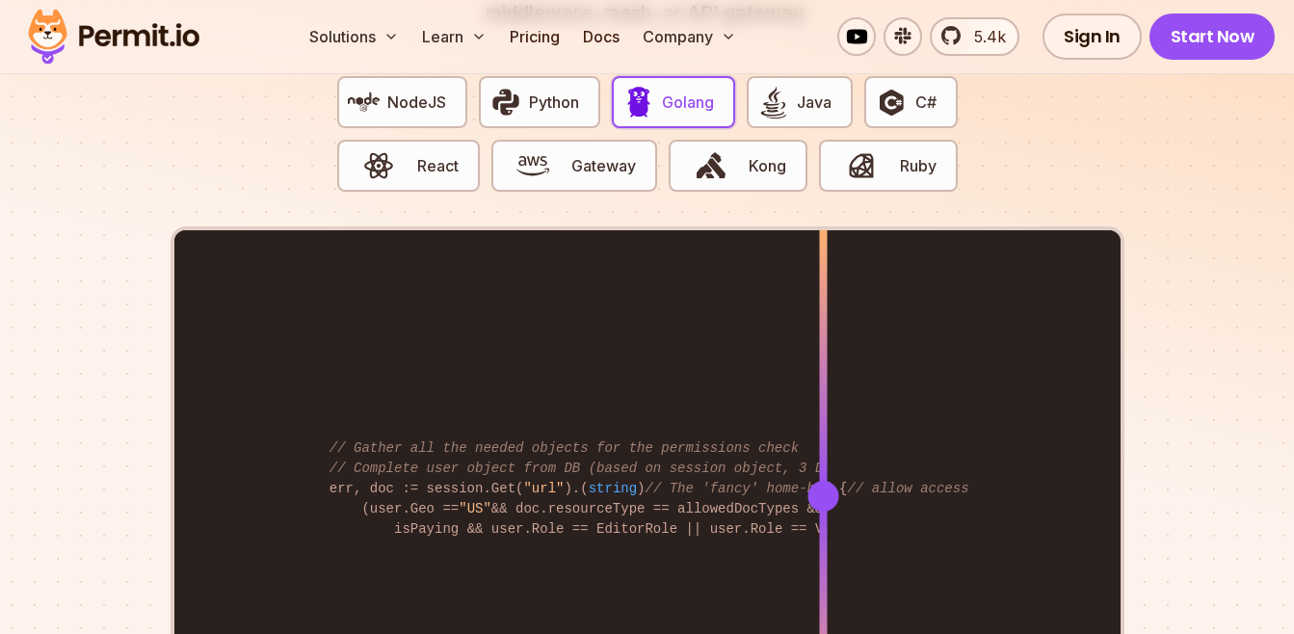
drag, startPoint x: 741, startPoint y: 484, endPoint x: 823, endPoint y: 508, distance: 85.3
click at [823, 508] on div at bounding box center [823, 496] width 8 height 532
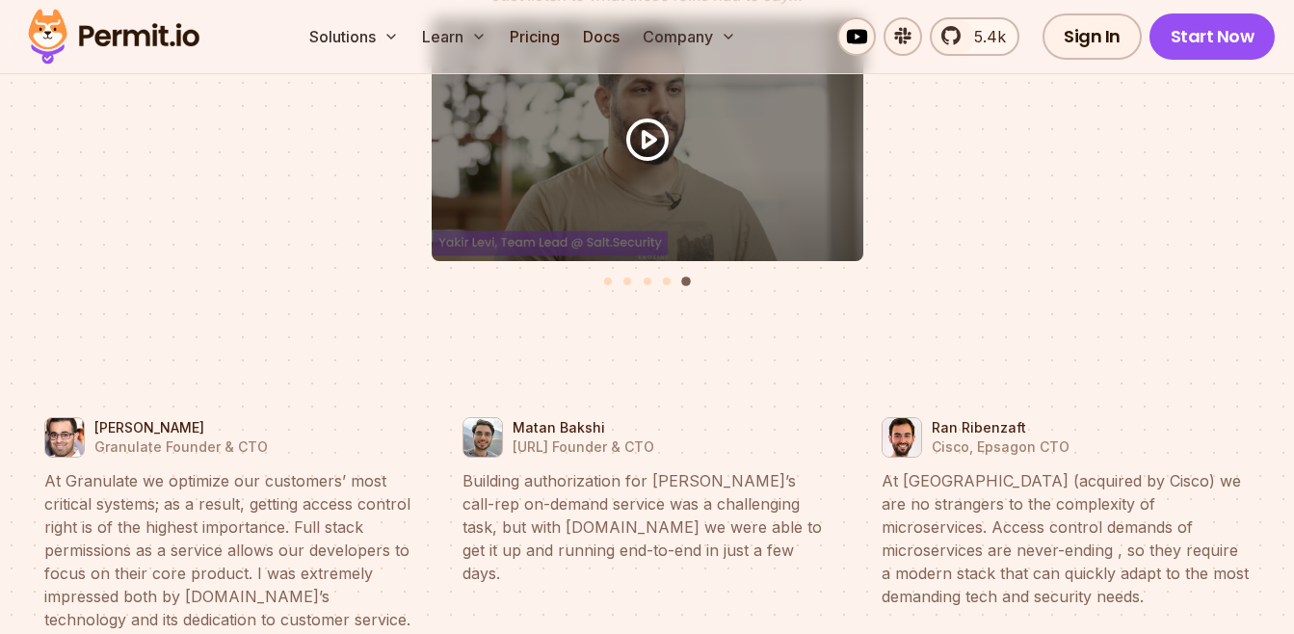
scroll to position [8551, 0]
